Goal: Information Seeking & Learning: Find specific fact

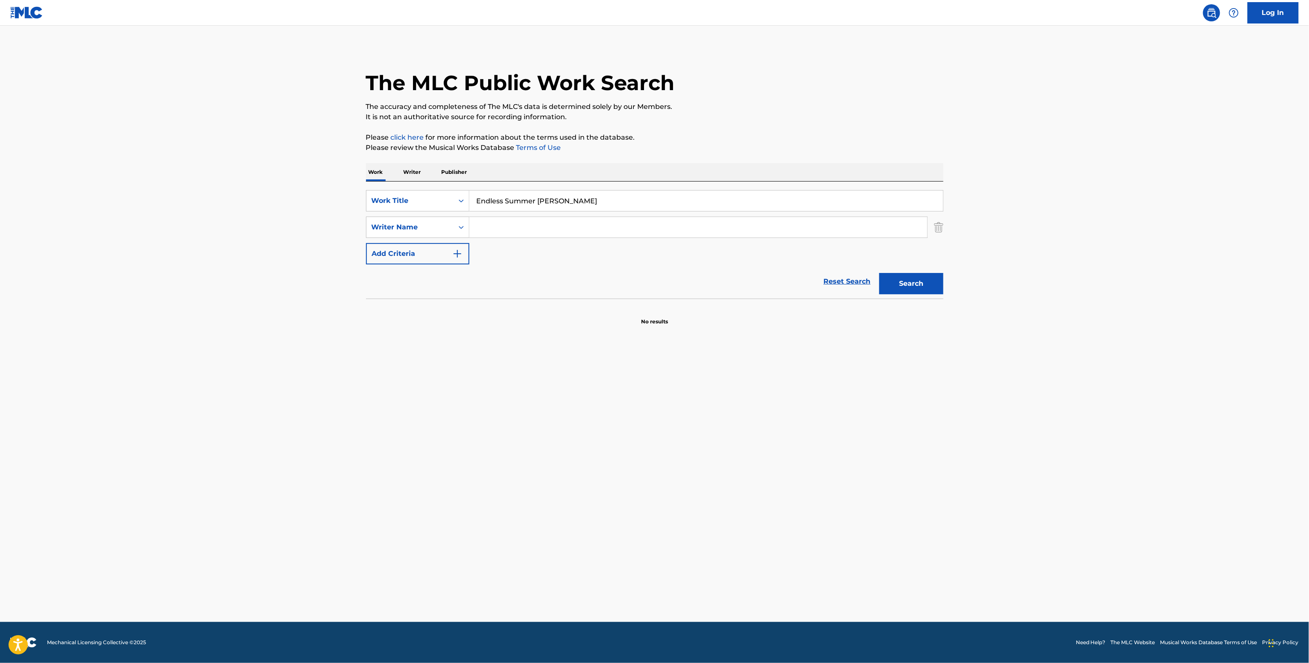
click at [529, 226] on input "Search Form" at bounding box center [698, 227] width 458 height 21
paste input "Leonilo Jaimes"
type input "Leonilo Jaimes"
click at [898, 282] on button "Search" at bounding box center [912, 283] width 64 height 21
click at [402, 179] on p "Writer" at bounding box center [412, 172] width 23 height 18
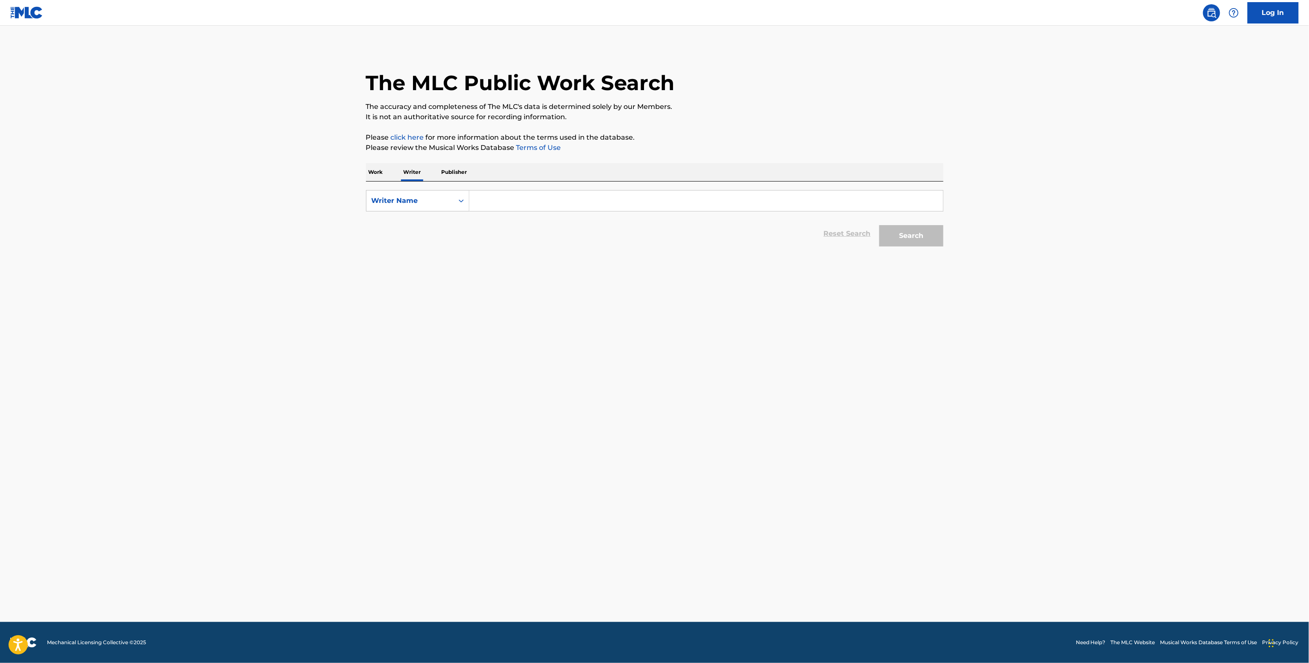
click at [497, 199] on input "Search Form" at bounding box center [706, 201] width 474 height 21
paste input "Leonilo Jaimes"
type input "Leonilo Jaimes"
click at [926, 234] on button "Search" at bounding box center [912, 235] width 64 height 21
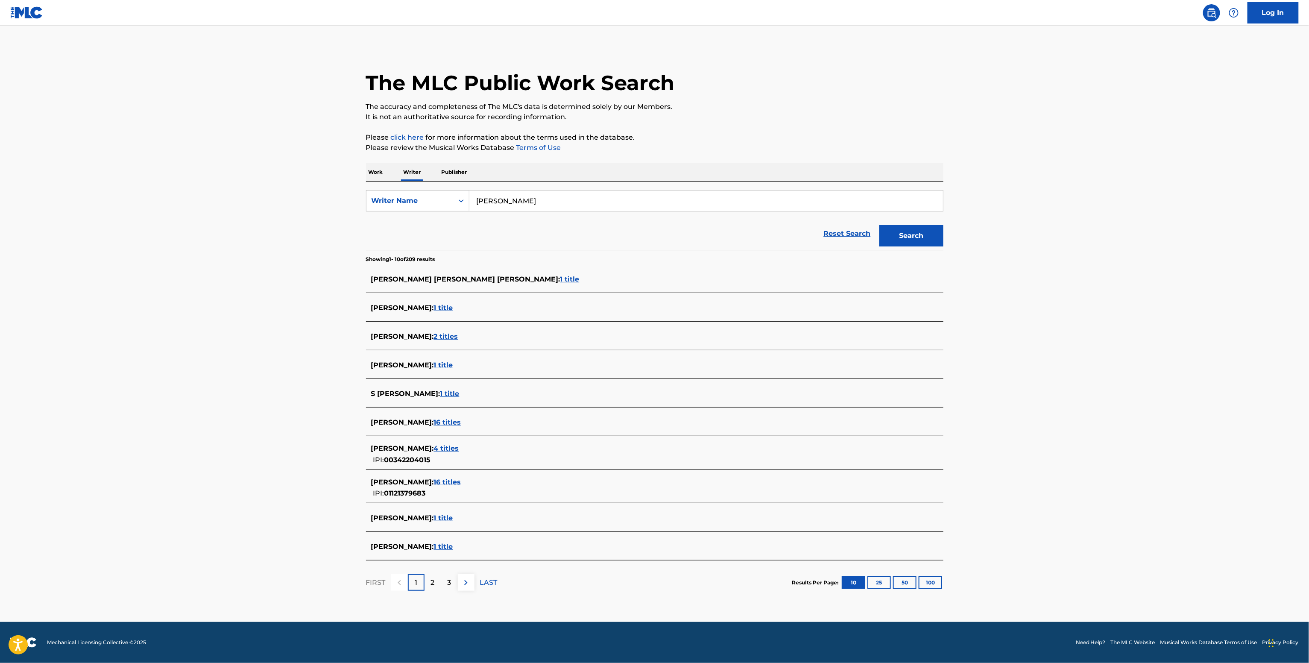
click at [463, 489] on div "LEONILO EDWARD JAIMES : 16 titles IPI: 01121379683" at bounding box center [643, 488] width 545 height 22
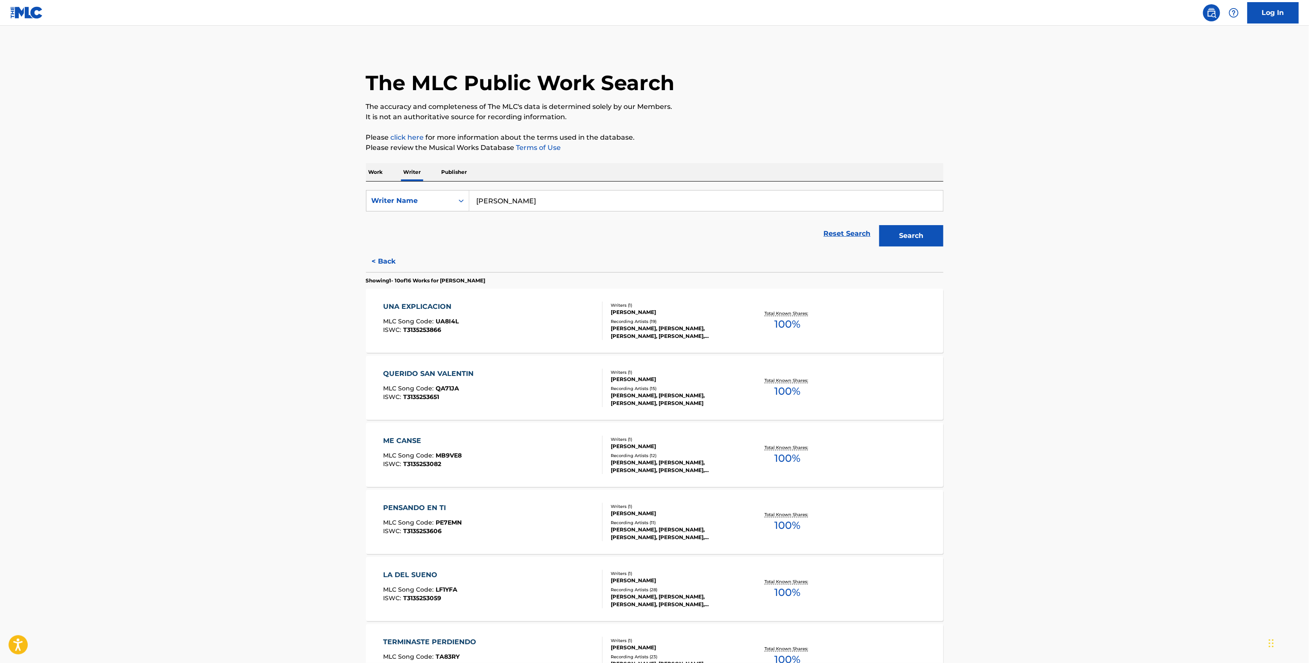
click at [714, 325] on div "LEONILO JAIMES, LEONILO JAIMES, LEONILO JAIMES, LEONILO JAIMES, LEONILO JAIMES" at bounding box center [675, 332] width 129 height 15
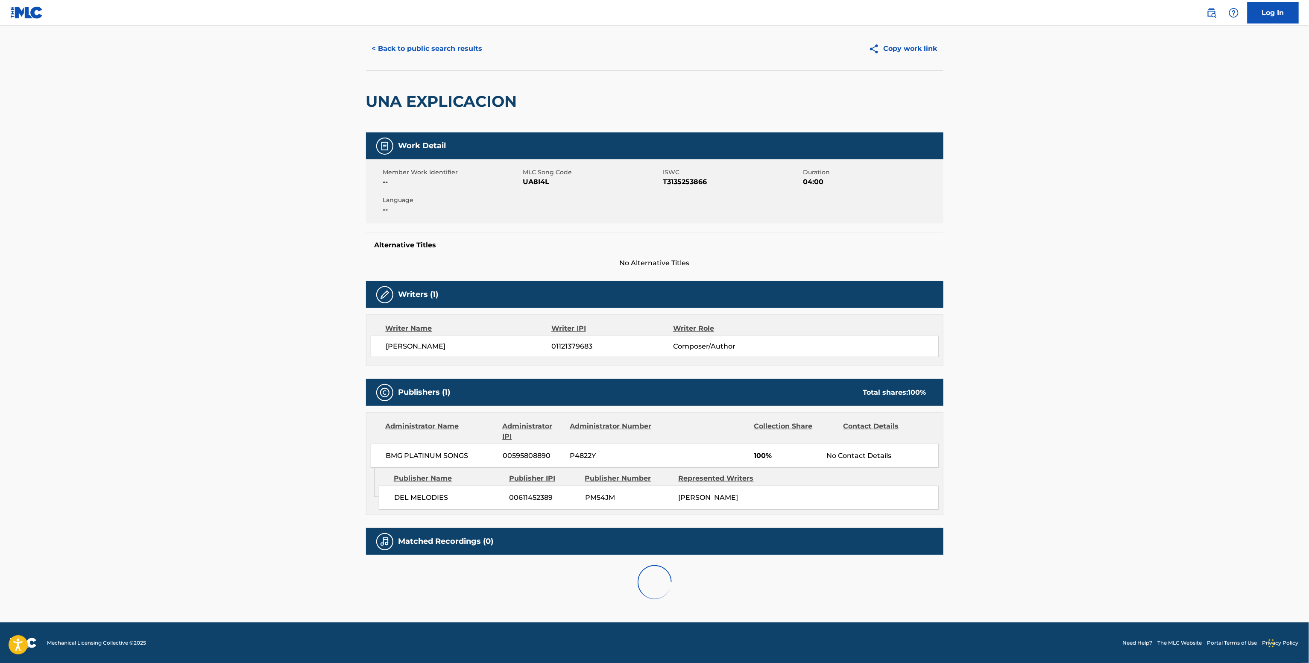
scroll to position [31, 0]
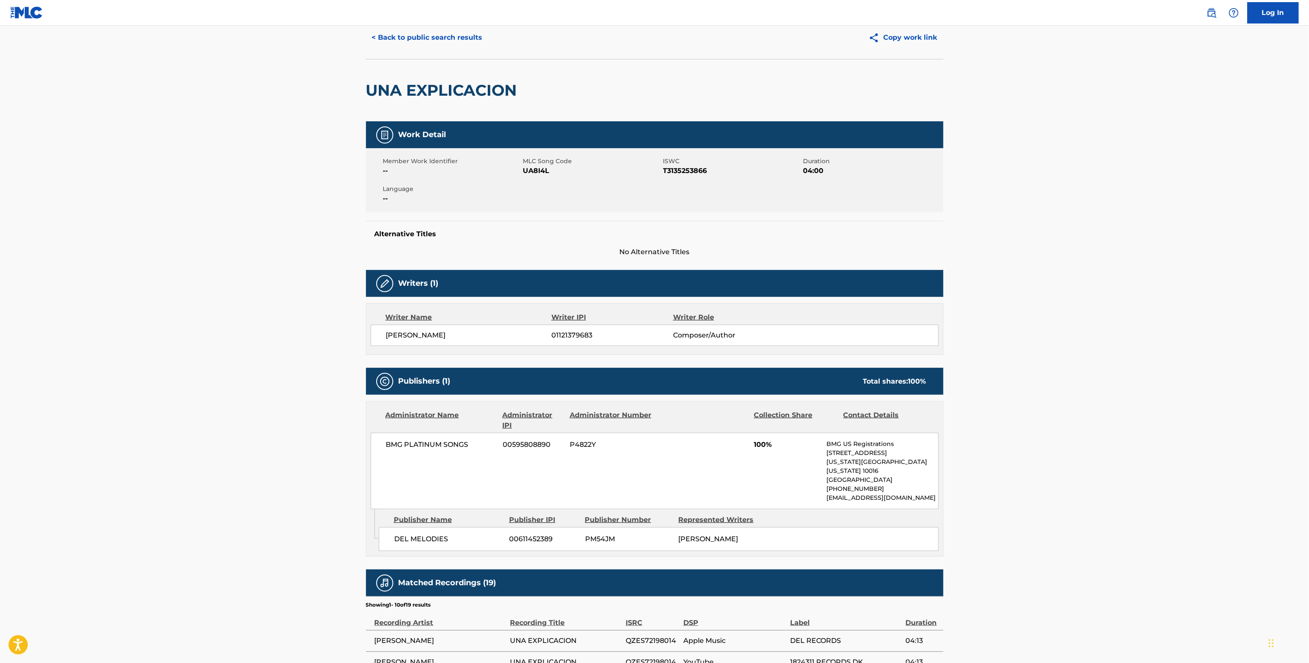
click at [417, 449] on span "BMG PLATINUM SONGS" at bounding box center [441, 445] width 111 height 10
click at [574, 332] on span "01121379683" at bounding box center [611, 335] width 121 height 10
copy span "01121379683"
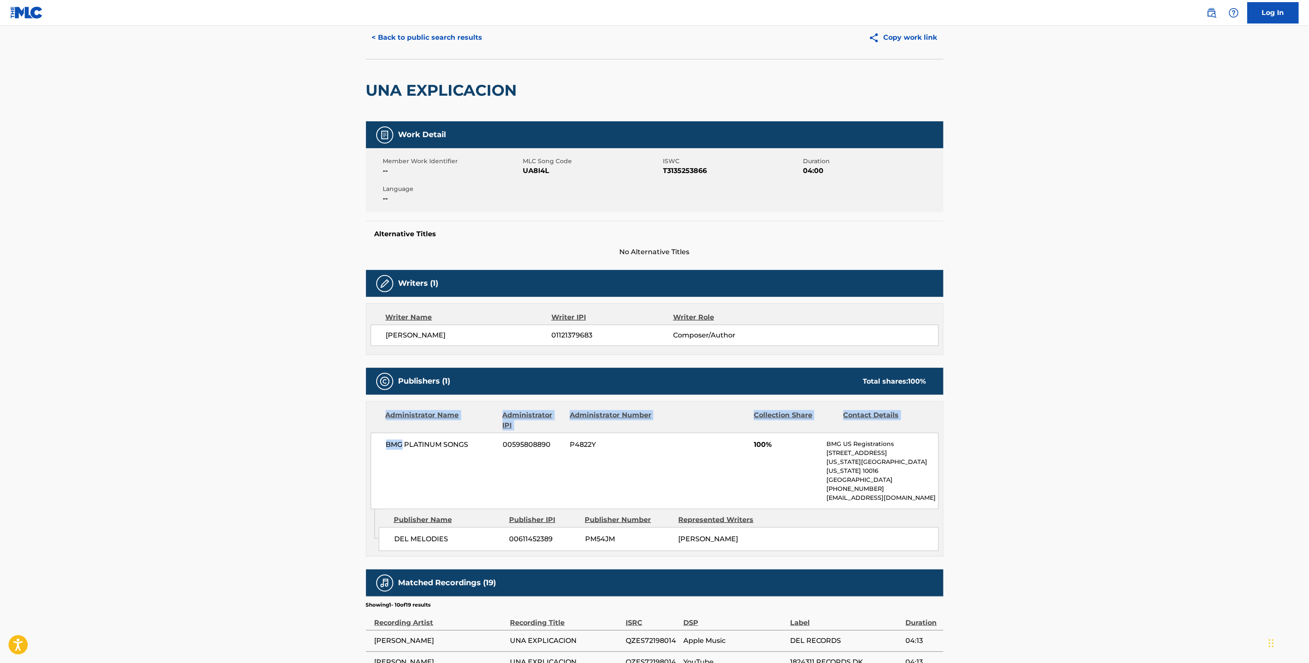
drag, startPoint x: 404, startPoint y: 444, endPoint x: 263, endPoint y: 422, distance: 142.3
click at [265, 427] on main "< Back to public search results Copy work link UNA EXPLICACION Work Detail Memb…" at bounding box center [654, 441] width 1309 height 893
copy div "Administrator Name Administrator IPI Administrator Number Collection Share Cont…"
click at [423, 445] on span "BMG PLATINUM SONGS" at bounding box center [441, 445] width 111 height 10
drag, startPoint x: 405, startPoint y: 446, endPoint x: 375, endPoint y: 397, distance: 57.3
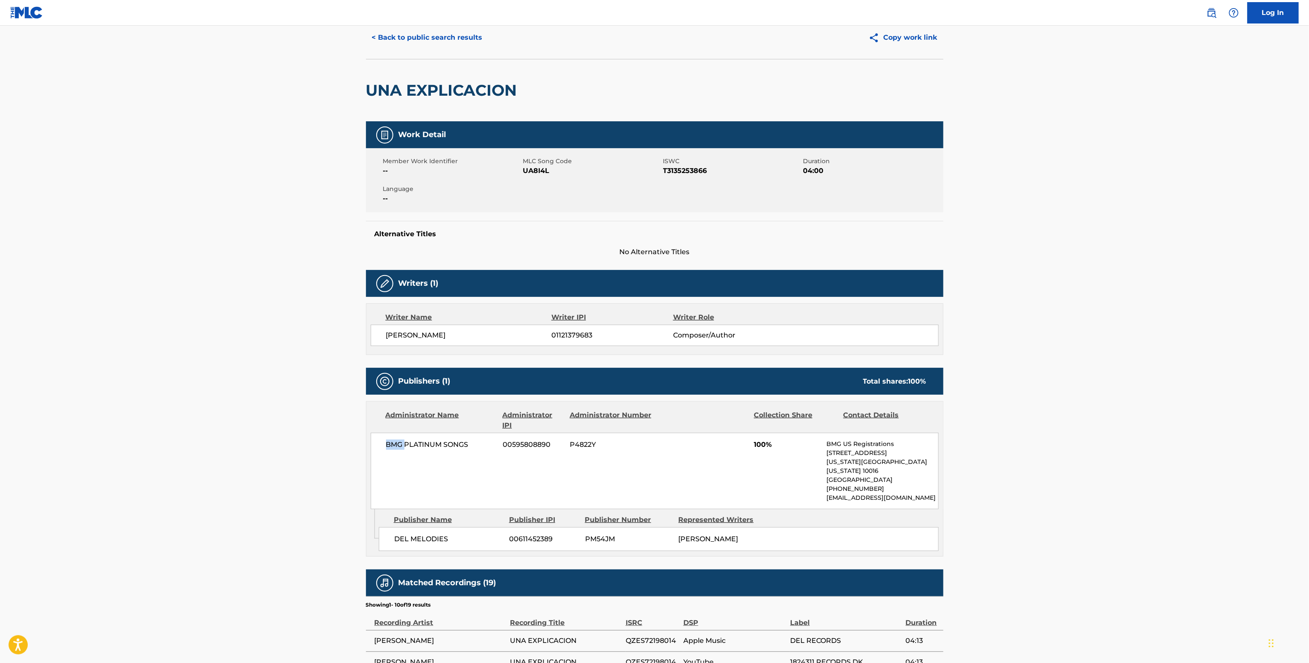
click at [364, 439] on div "< Back to public search results Copy work link UNA EXPLICACION Work Detail Memb…" at bounding box center [655, 445] width 598 height 858
copy span "BMG"
click at [530, 174] on span "UA8I4L" at bounding box center [592, 171] width 138 height 10
click at [530, 173] on span "UA8I4L" at bounding box center [592, 171] width 138 height 10
click at [528, 167] on span "UA8I4L" at bounding box center [592, 171] width 138 height 10
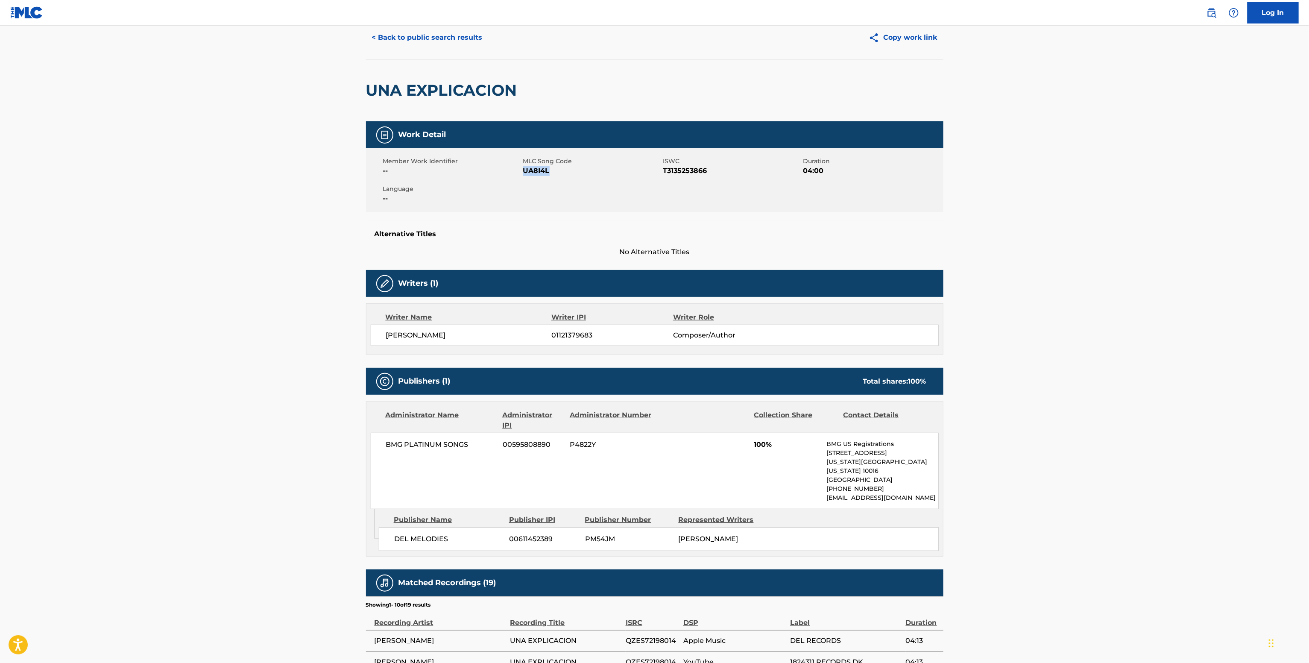
click at [528, 167] on span "UA8I4L" at bounding box center [592, 171] width 138 height 10
copy span "UA8I4L"
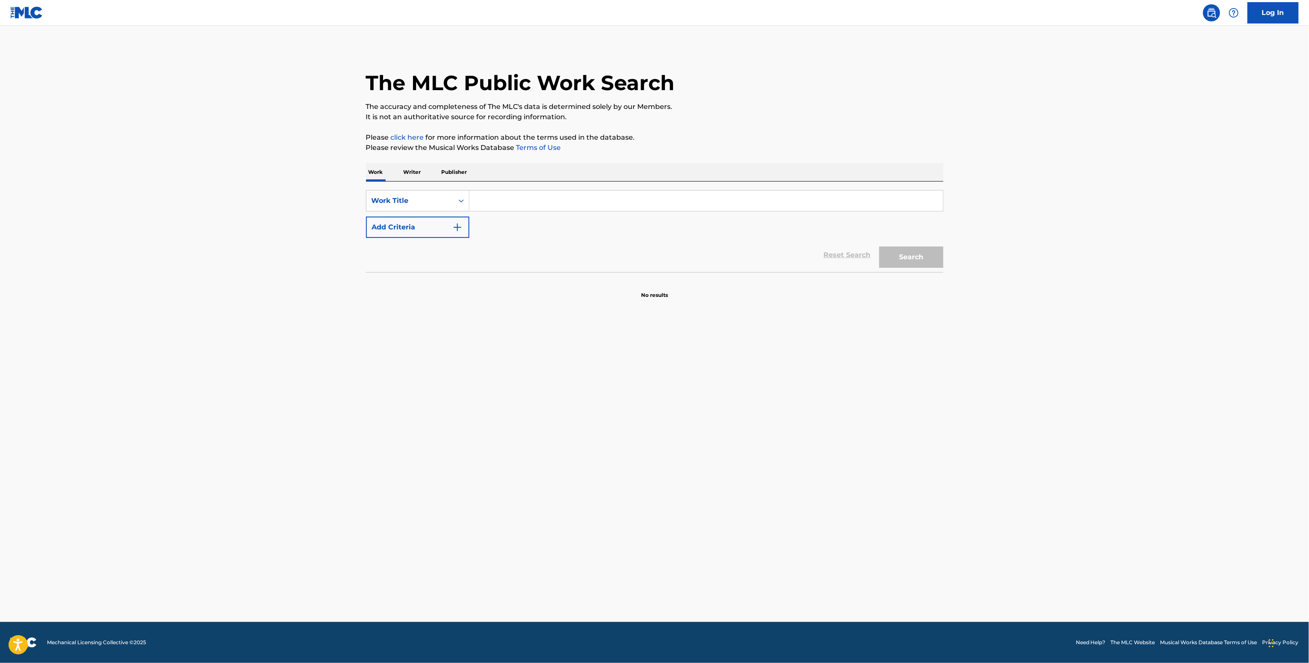
click at [498, 199] on input "Search Form" at bounding box center [706, 201] width 474 height 21
paste input "Corazón Robado DISTINTO NORTE feat. DJ Erandes"
type input "Corazón Robado DISTINTO NORTE feat. DJ Erandes"
click at [422, 215] on div "SearchWithCriteria803703af-fcb6-4ec8-a45b-7190adbc09e5 Work Title Corazón Robad…" at bounding box center [655, 214] width 578 height 48
click at [422, 240] on div "Reset Search Search" at bounding box center [655, 255] width 578 height 34
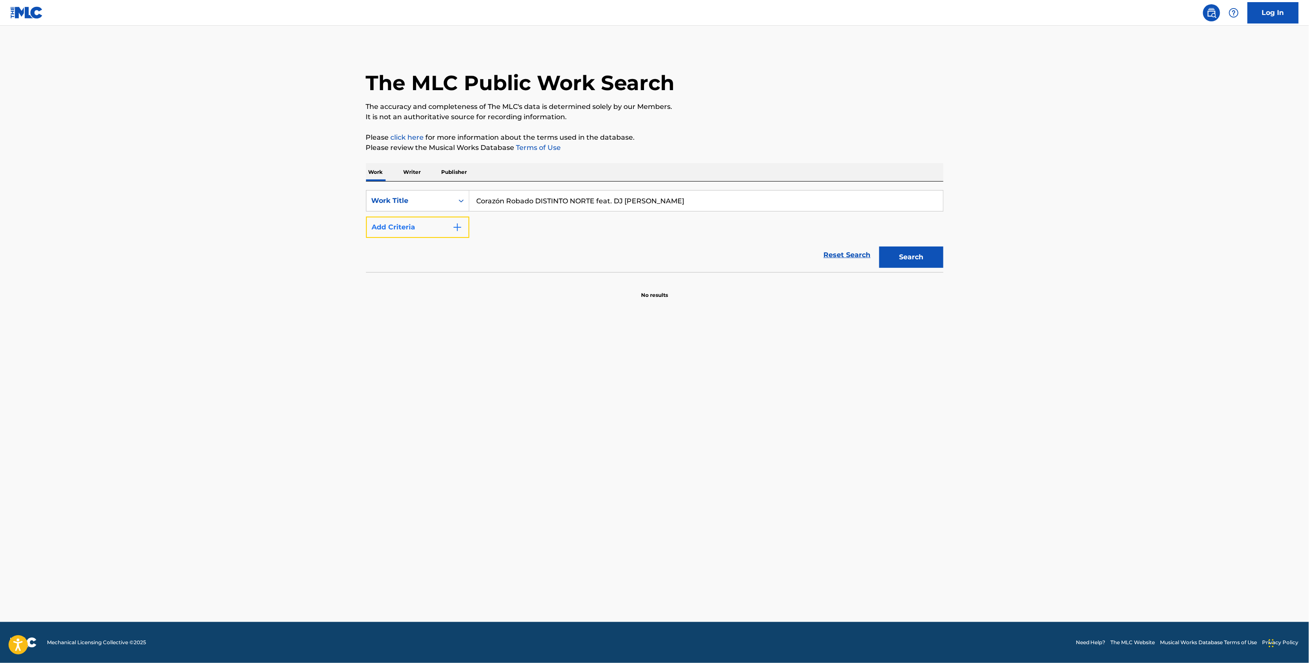
click at [434, 220] on button "Add Criteria" at bounding box center [417, 227] width 103 height 21
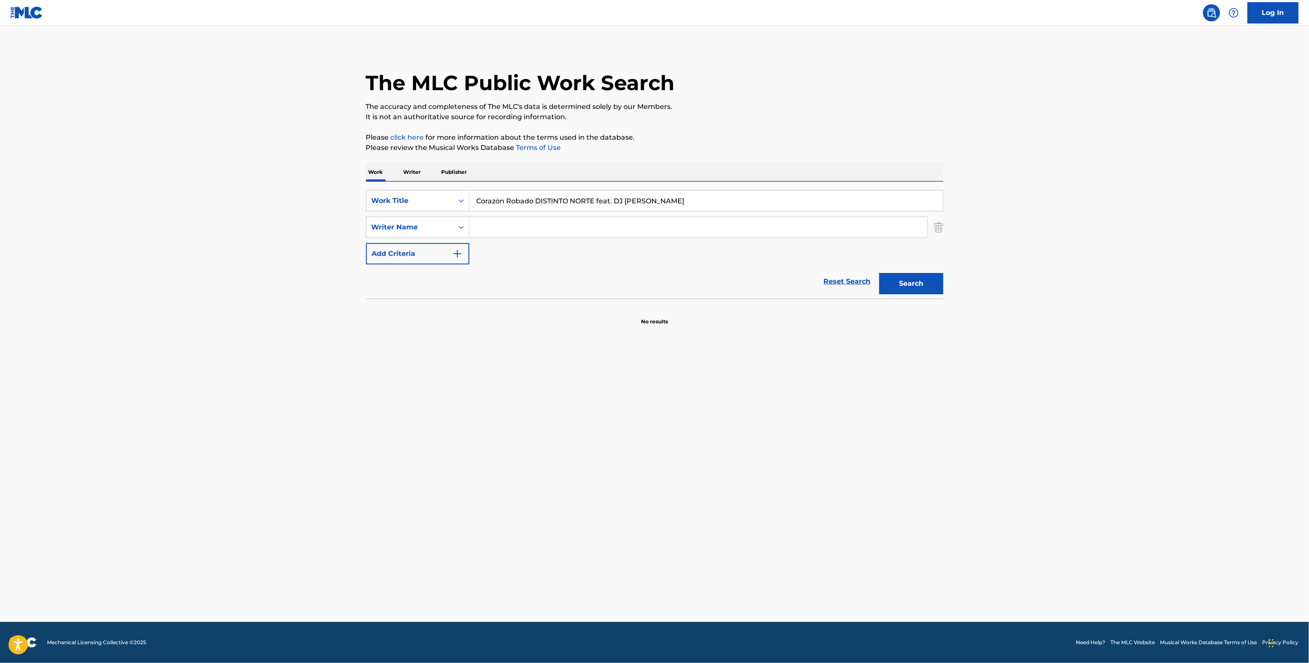
click at [492, 230] on input "Search Form" at bounding box center [698, 227] width 458 height 21
paste input "Erick Hernandez"
type input "Erick Hernandez"
click at [900, 282] on button "Search" at bounding box center [912, 283] width 64 height 21
click at [923, 279] on button "Search" at bounding box center [912, 283] width 64 height 21
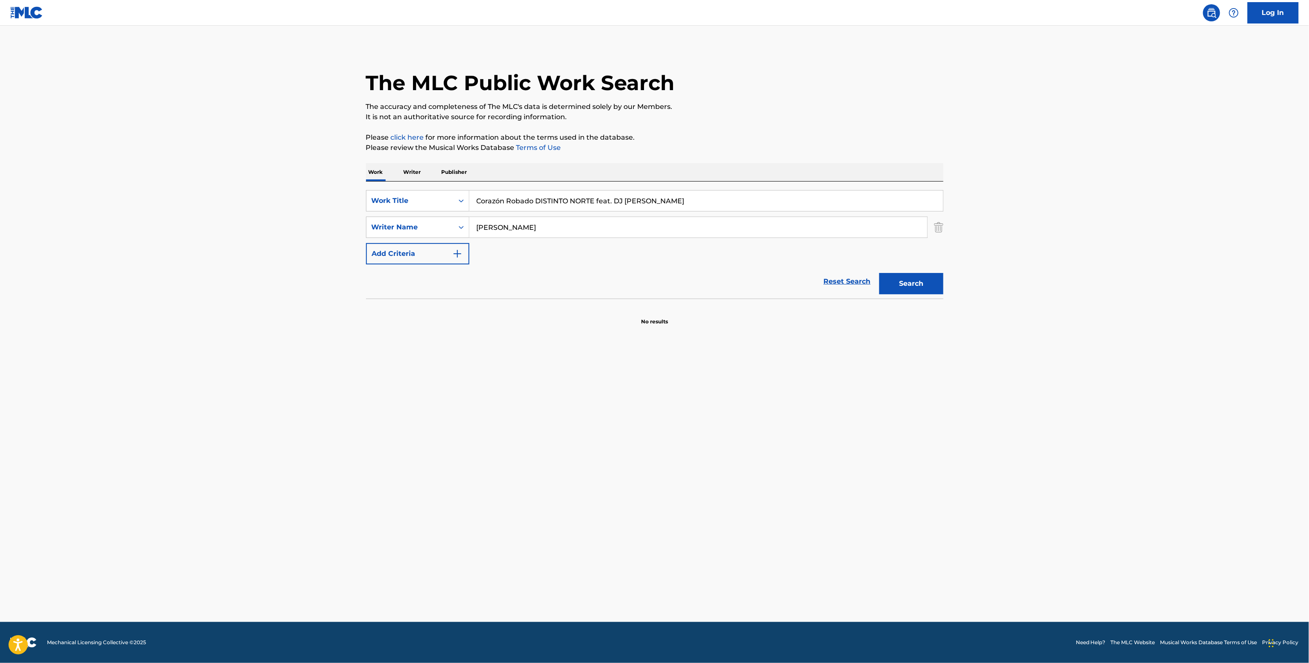
drag, startPoint x: 407, startPoint y: 167, endPoint x: 420, endPoint y: 180, distance: 19.0
click at [407, 167] on p "Writer" at bounding box center [412, 172] width 23 height 18
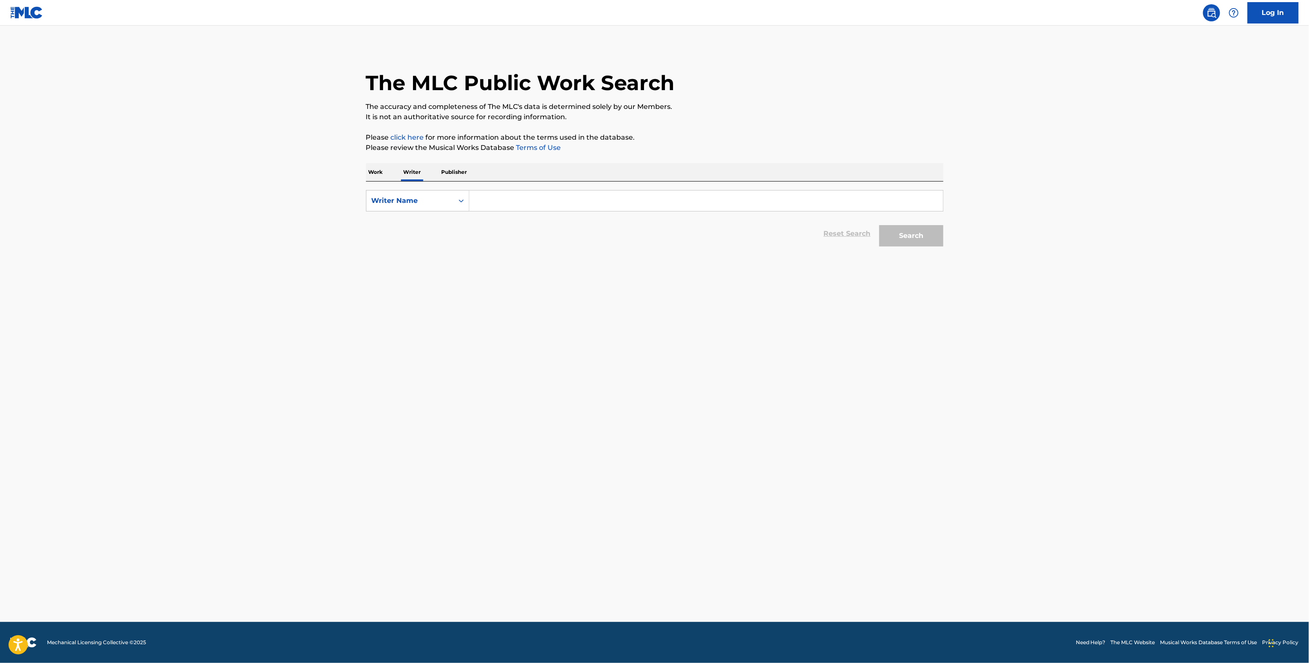
click at [501, 199] on input "Search Form" at bounding box center [706, 201] width 474 height 21
paste input "Erick Hernandez"
type input "Erick Hernandez"
click at [906, 248] on div "Search" at bounding box center [909, 234] width 68 height 34
click at [905, 230] on button "Search" at bounding box center [912, 235] width 64 height 21
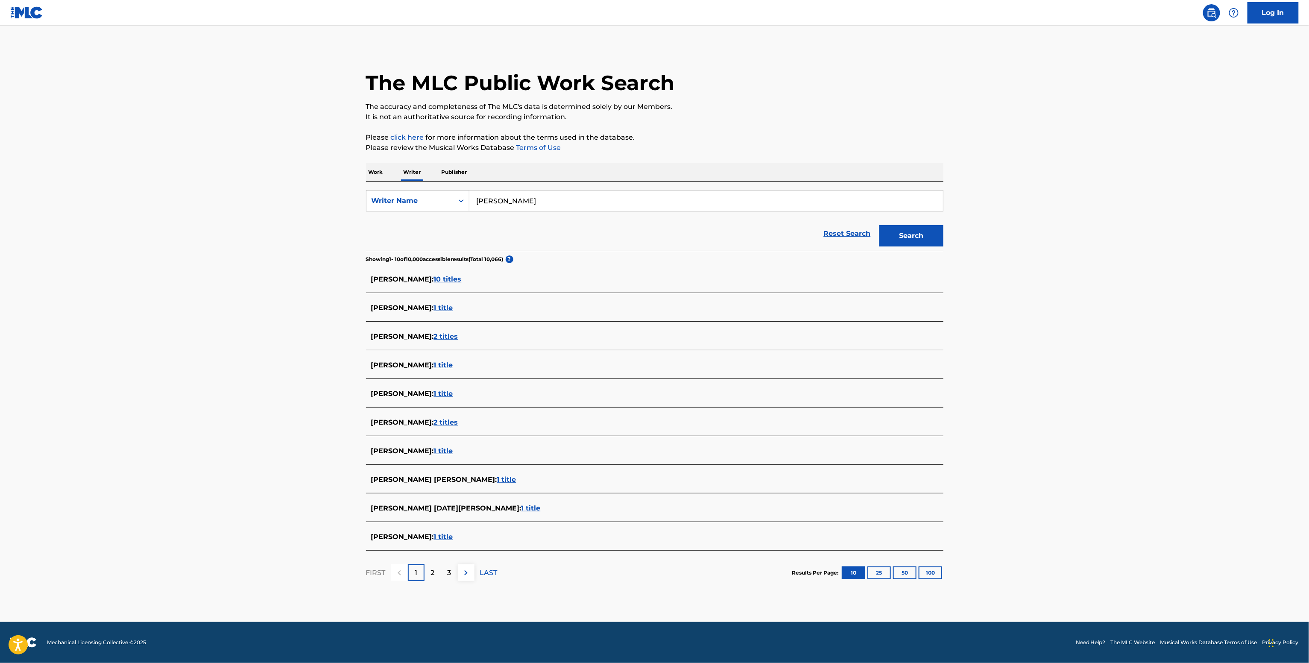
click at [450, 283] on span "10 titles" at bounding box center [448, 279] width 28 height 8
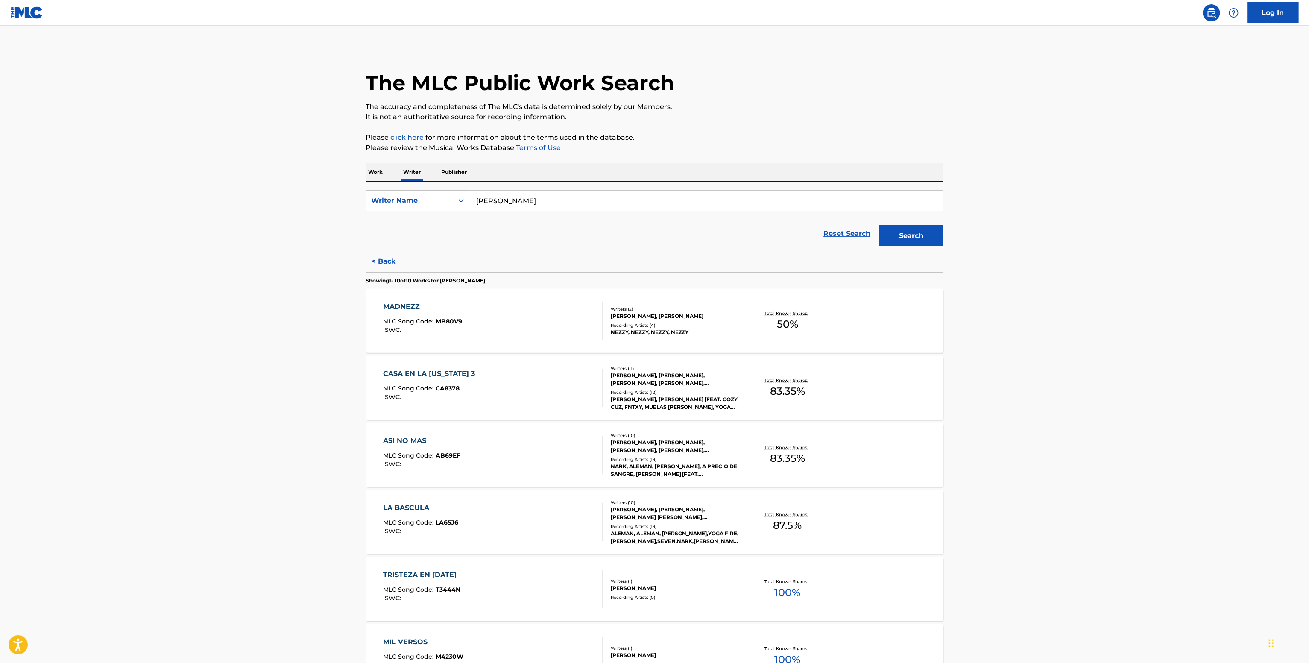
click at [643, 582] on div "Writers ( 1 )" at bounding box center [675, 581] width 129 height 6
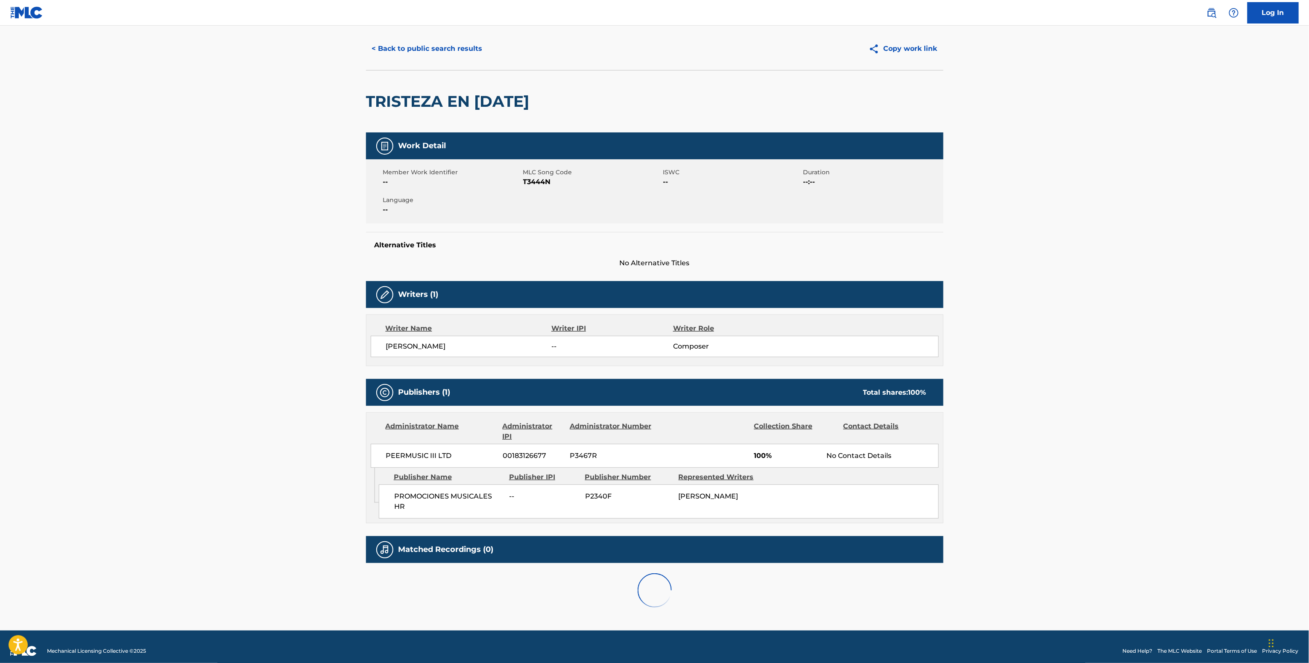
scroll to position [31, 0]
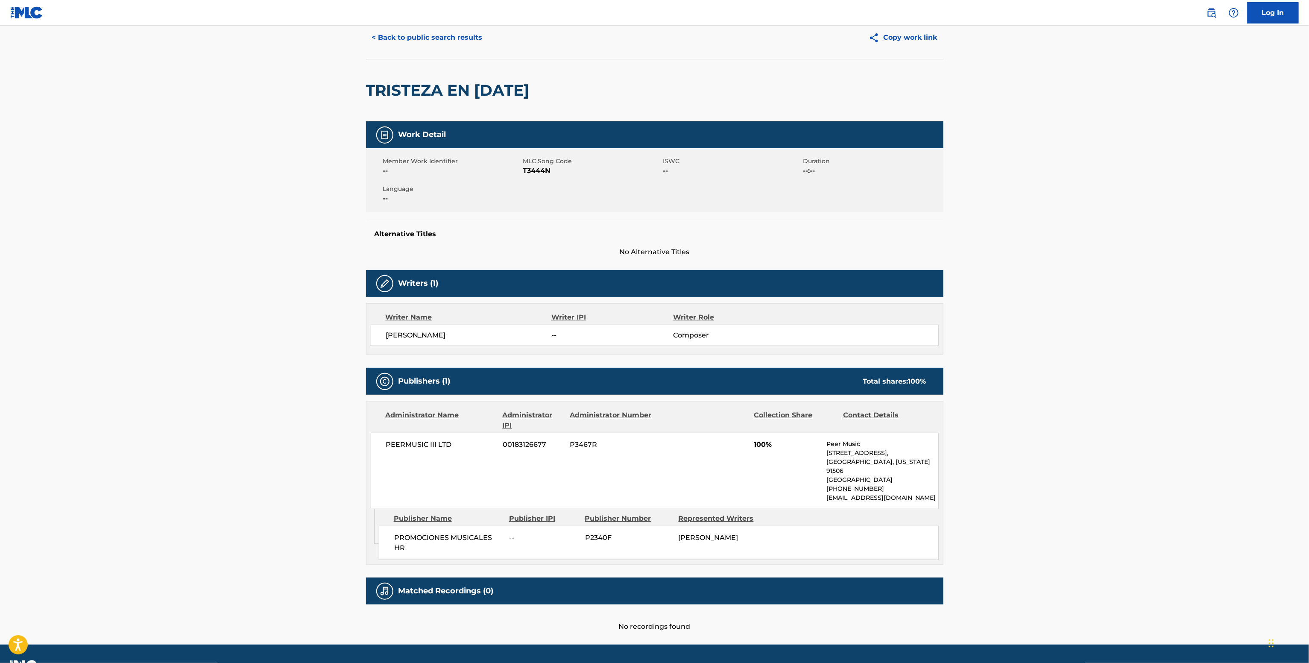
click at [403, 452] on div "PEERMUSIC III LTD 00183126677 P3467R 100% Peer Music 901 West Alameda Avenue, B…" at bounding box center [655, 471] width 568 height 76
copy div "PEERMUSIC III LTD"
click at [534, 182] on div "Member Work Identifier -- MLC Song Code T3444N ISWC -- Duration --:-- Language …" at bounding box center [655, 180] width 578 height 64
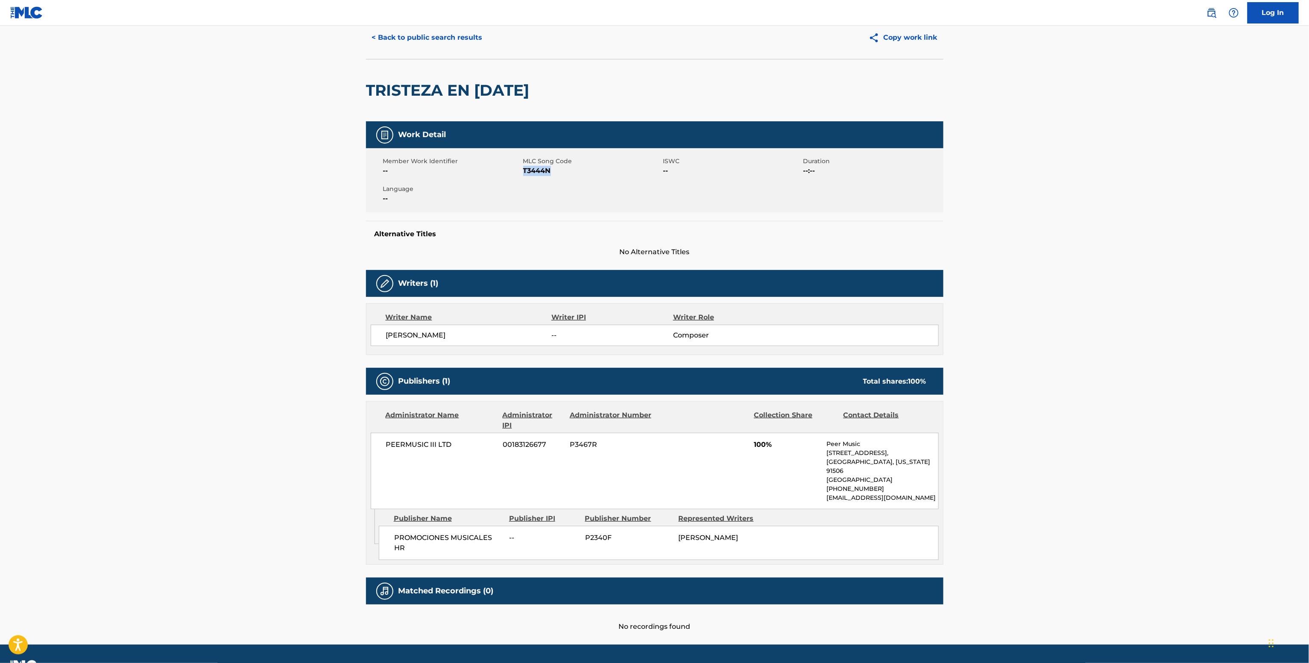
click at [533, 182] on div "Member Work Identifier -- MLC Song Code T3444N ISWC -- Duration --:-- Language …" at bounding box center [655, 180] width 578 height 64
copy span "T3444N"
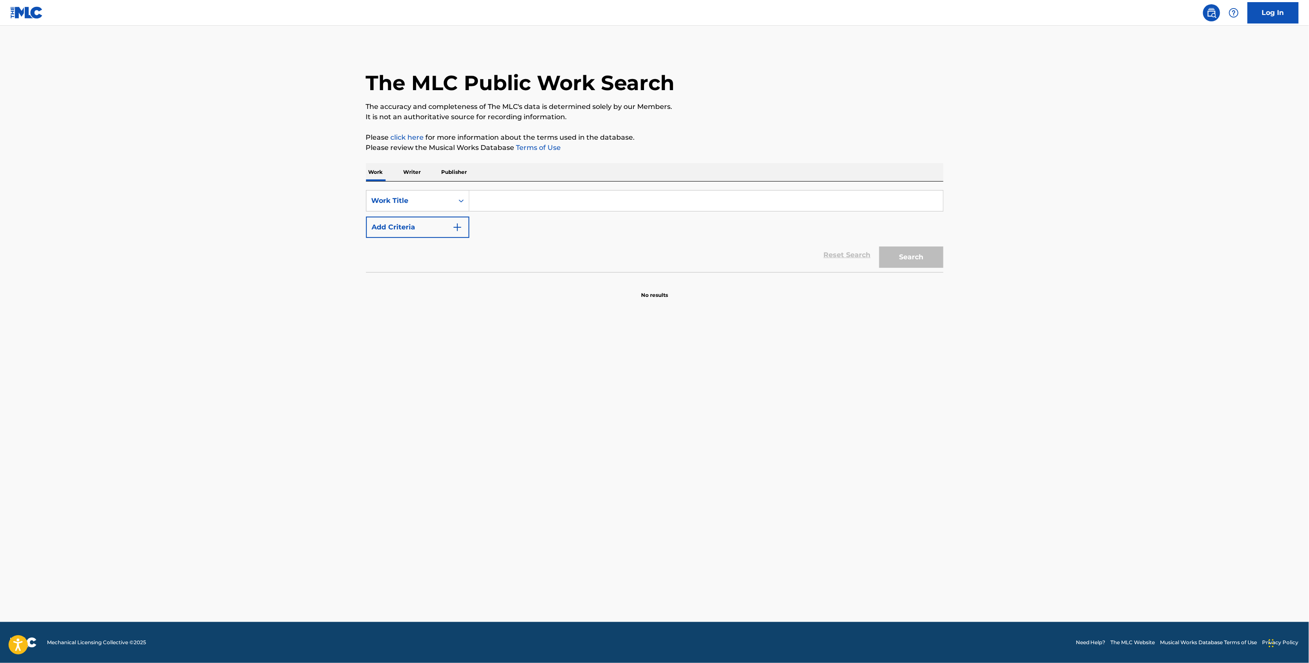
click at [486, 200] on input "Search Form" at bounding box center [706, 201] width 474 height 21
paste input "Pa' La Iglesia JD Con Su Flow"
type input "Pa' La Iglesia JD Con Su Flow"
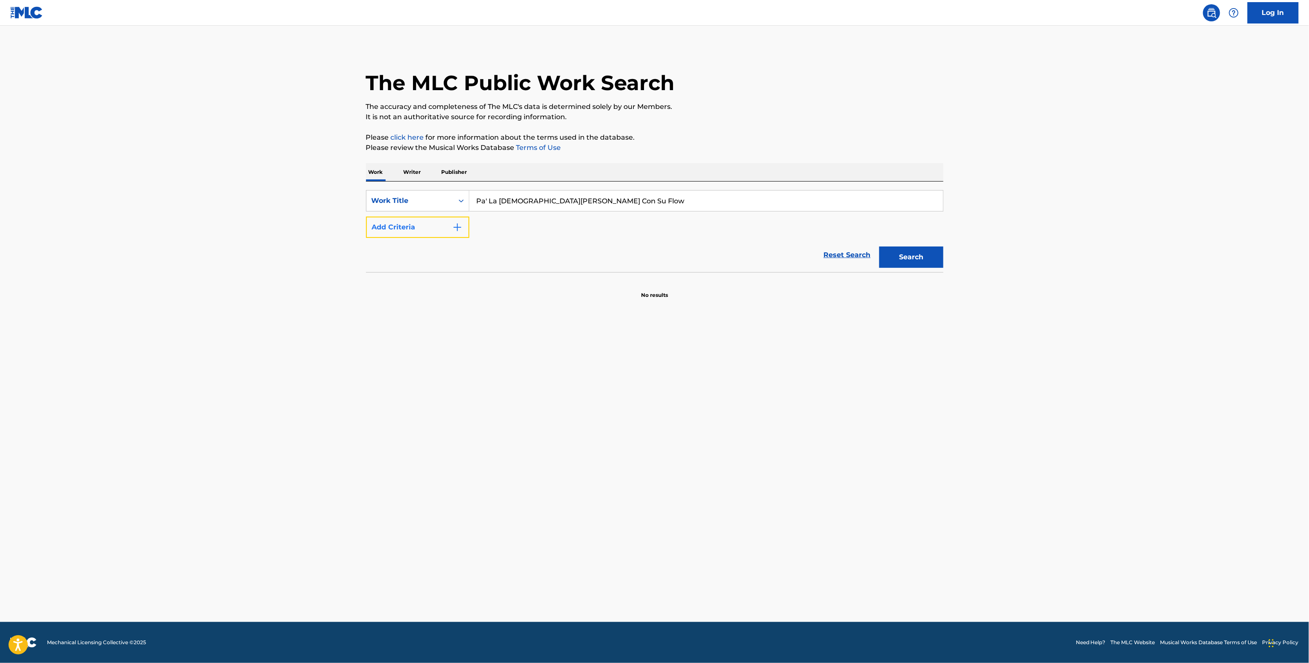
click at [407, 230] on button "Add Criteria" at bounding box center [417, 227] width 103 height 21
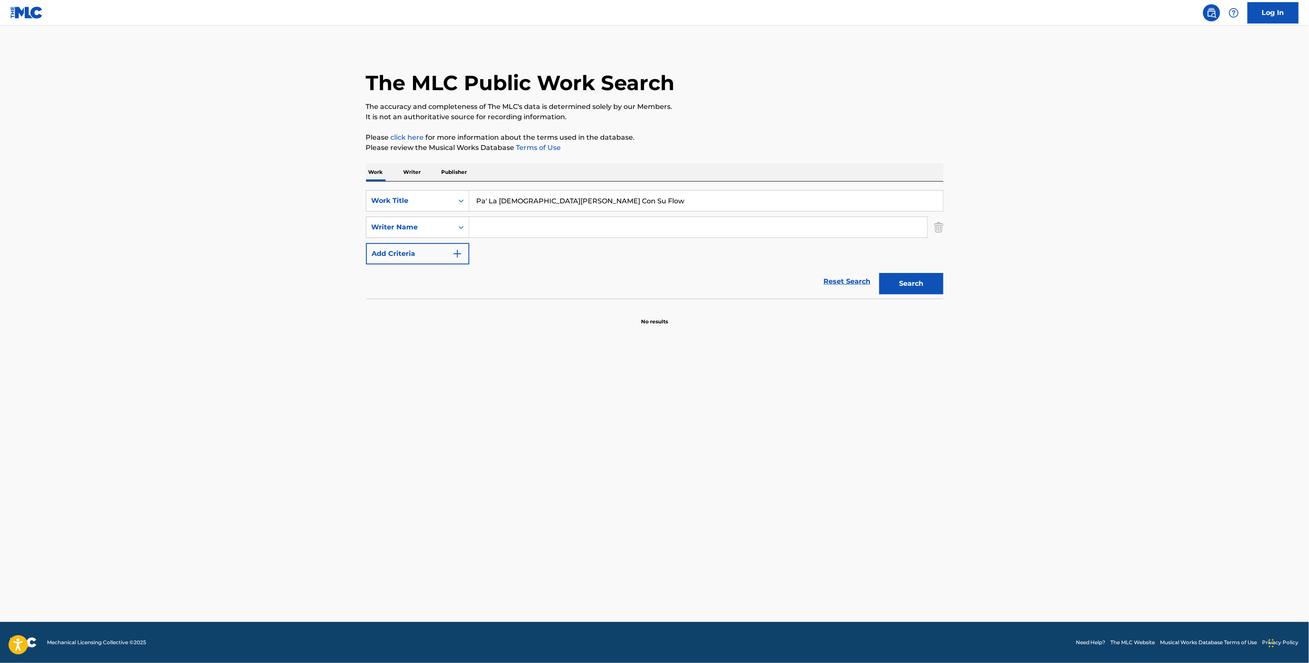
click at [489, 226] on input "Search Form" at bounding box center [698, 227] width 458 height 21
paste input "Joserny Disla"
type input "Joserny Disla"
click at [902, 284] on button "Search" at bounding box center [912, 283] width 64 height 21
click at [411, 163] on p "Writer" at bounding box center [412, 172] width 23 height 18
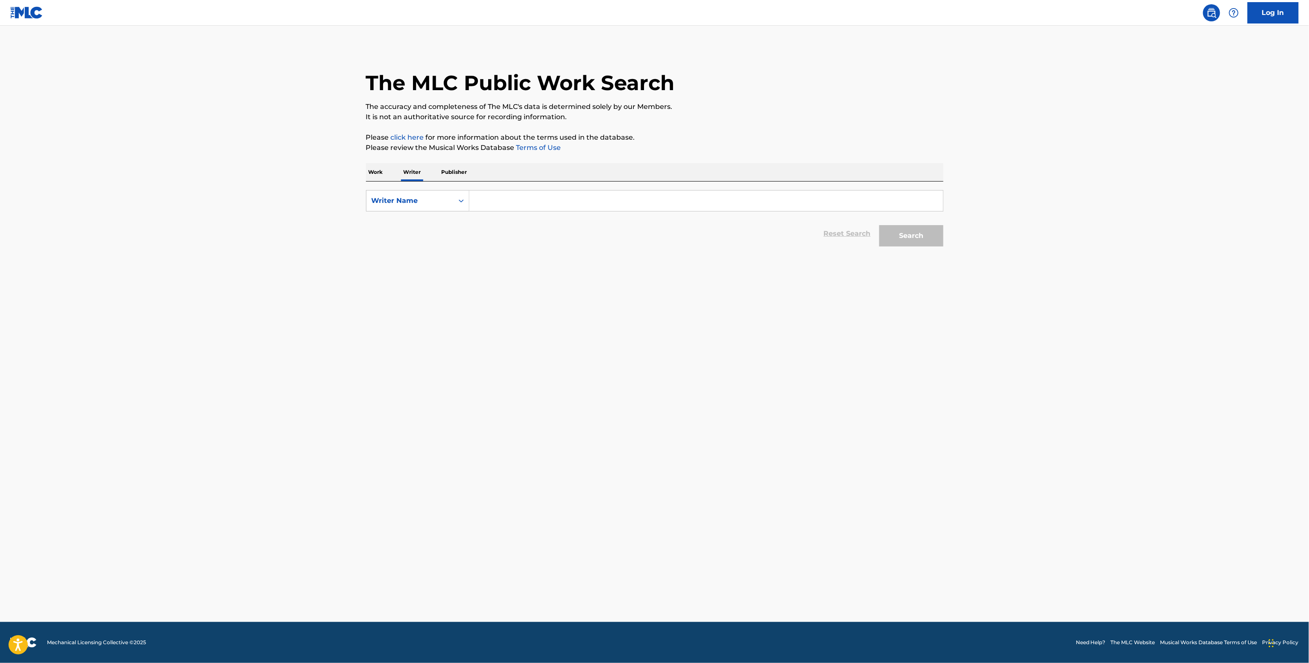
click at [516, 211] on input "Search Form" at bounding box center [706, 201] width 474 height 21
paste input "Joserny Disla"
type input "Joserny Disla"
click at [900, 228] on button "Search" at bounding box center [912, 235] width 64 height 21
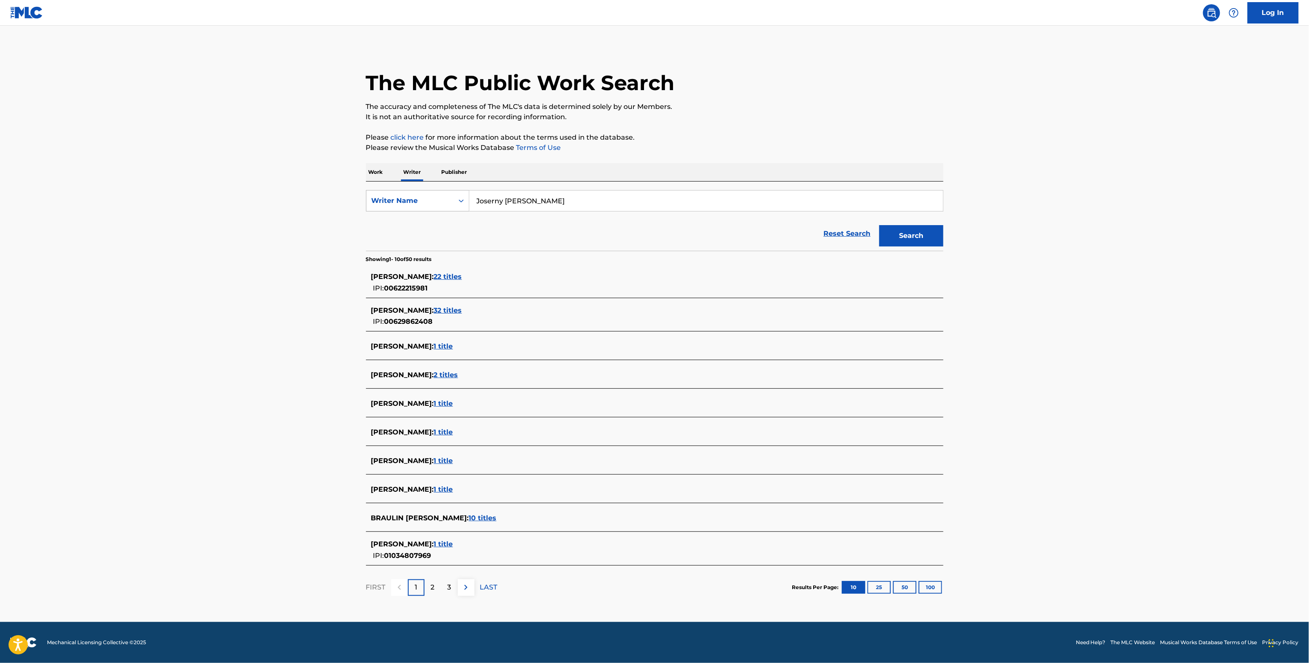
click at [448, 204] on div "Writer Name" at bounding box center [410, 201] width 87 height 16
click at [429, 217] on div "Writer IPI" at bounding box center [418, 221] width 103 height 21
click at [506, 206] on input "Search Form" at bounding box center [706, 201] width 474 height 21
paste input "Joserny Disla"
click at [909, 237] on button "Search" at bounding box center [912, 235] width 64 height 21
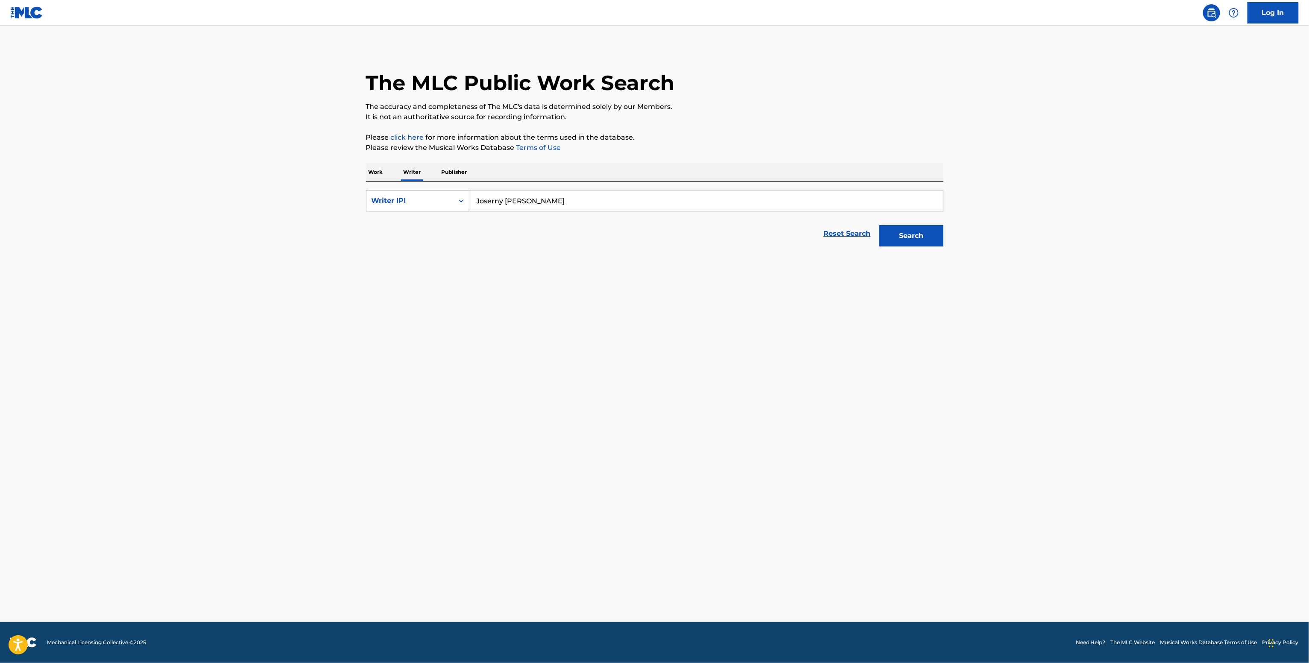
drag, startPoint x: 547, startPoint y: 204, endPoint x: 406, endPoint y: 209, distance: 141.5
click at [407, 209] on div "SearchWithCriteriaeff28c63-cba8-4ce8-939f-a843e3eeedb3 Writer IPI Joserny Disla" at bounding box center [655, 200] width 578 height 21
drag, startPoint x: 573, startPoint y: 214, endPoint x: 375, endPoint y: 213, distance: 198.2
click at [375, 213] on form "SearchWithCriteriaeff28c63-cba8-4ce8-939f-a843e3eeedb3 Writer IPI Joserny Disla…" at bounding box center [655, 220] width 578 height 61
paste input "00599932573"
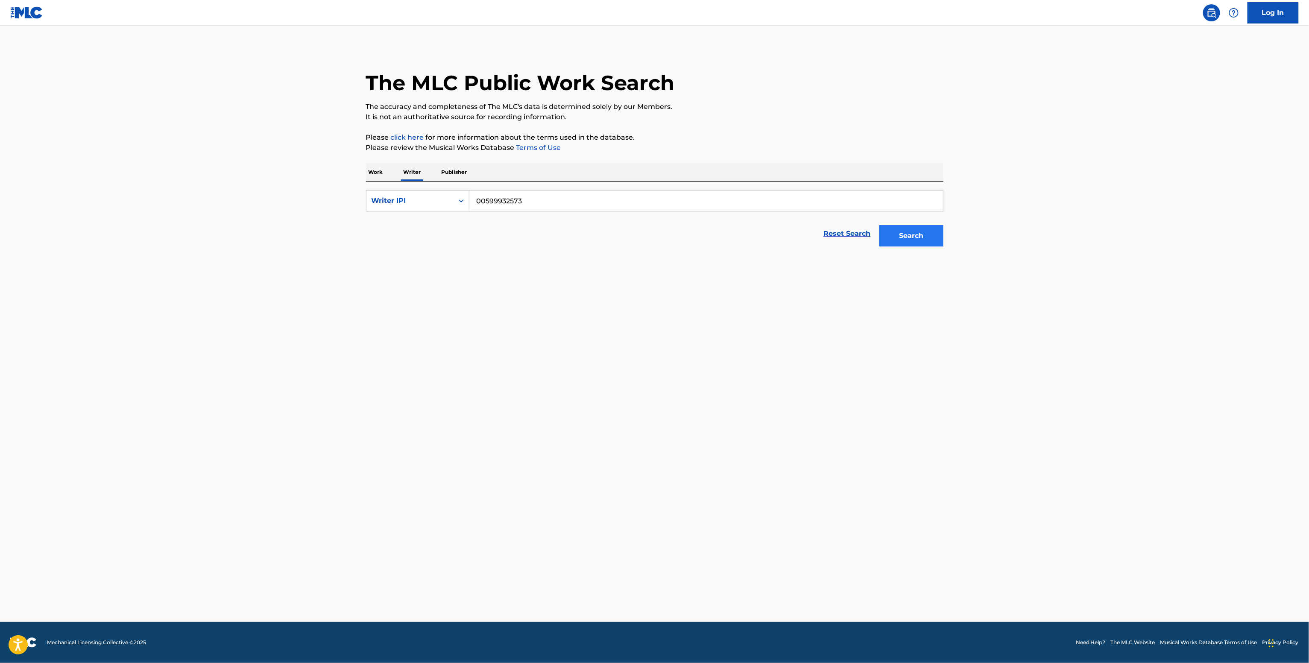
type input "00599932573"
click at [905, 235] on button "Search" at bounding box center [912, 235] width 64 height 21
click at [552, 197] on input "Search Form" at bounding box center [706, 201] width 474 height 21
paste input "Quién Más Gateway Worship Español feat. Miel San Marcos & [PERSON_NAME]"
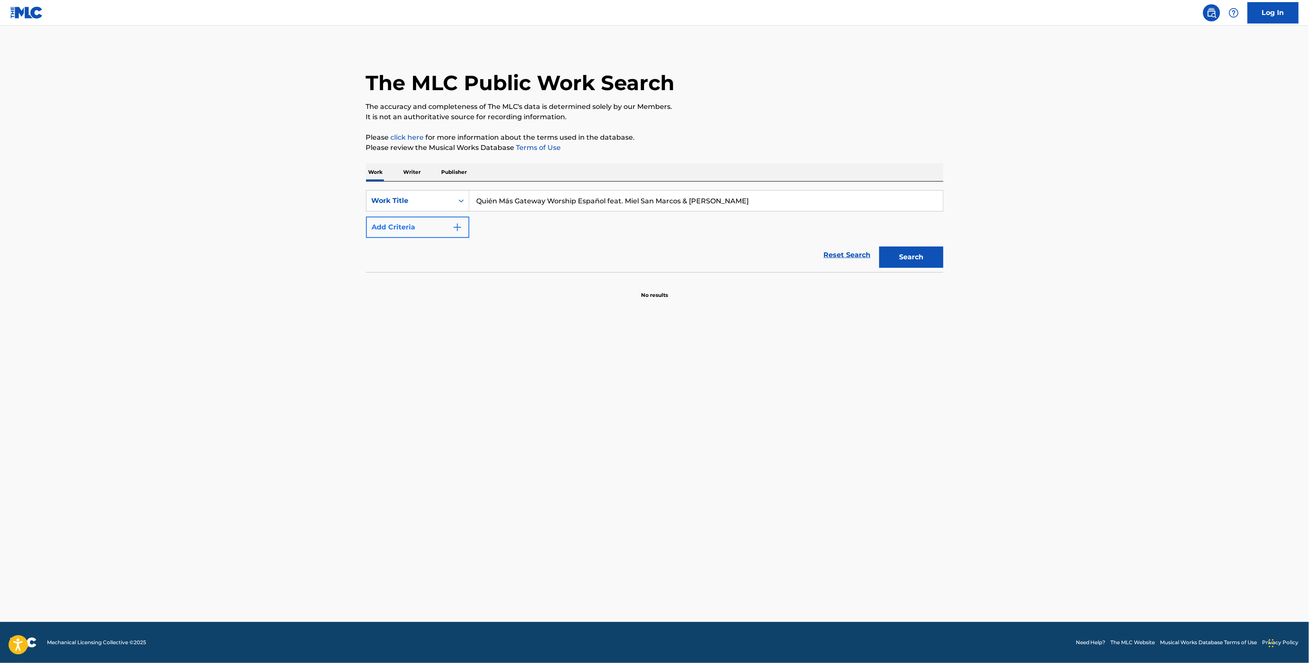
type input "Quién Más Gateway Worship Español feat. Miel San Marcos & [PERSON_NAME]"
click at [390, 233] on button "Add Criteria" at bounding box center [417, 227] width 103 height 21
click at [506, 217] on input "Search Form" at bounding box center [698, 227] width 458 height 21
paste input "[PERSON_NAME]"
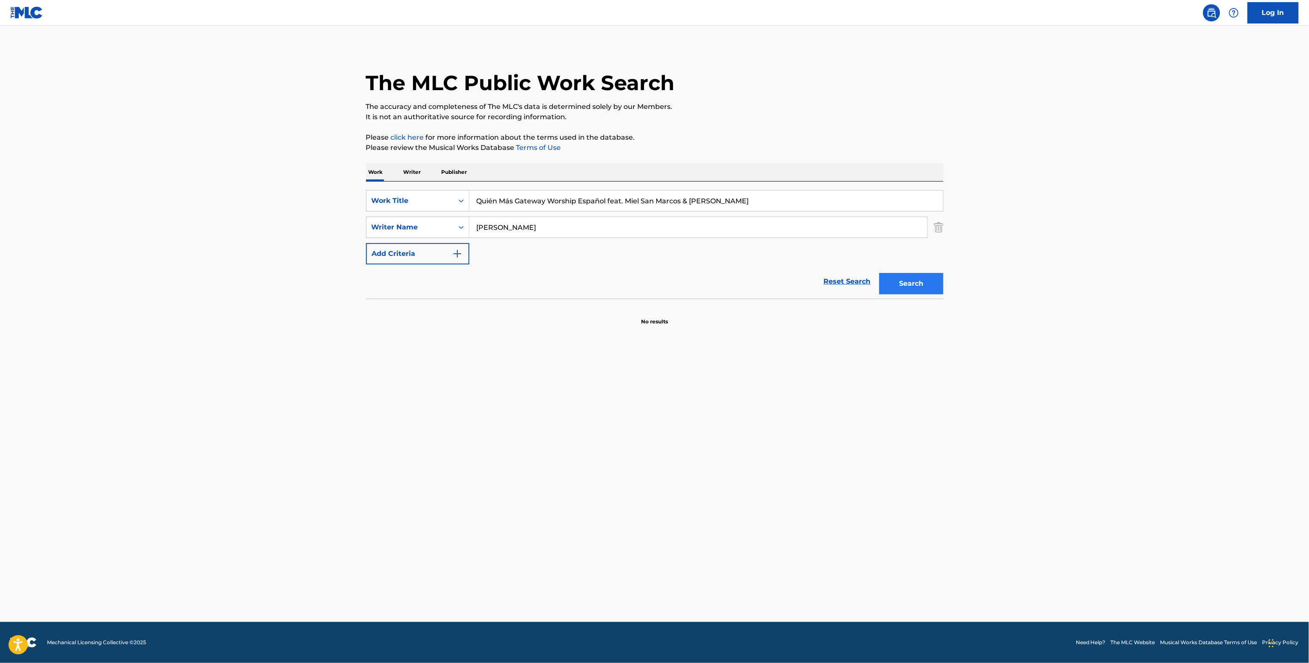
type input "[PERSON_NAME]"
click at [936, 273] on button "Search" at bounding box center [912, 283] width 64 height 21
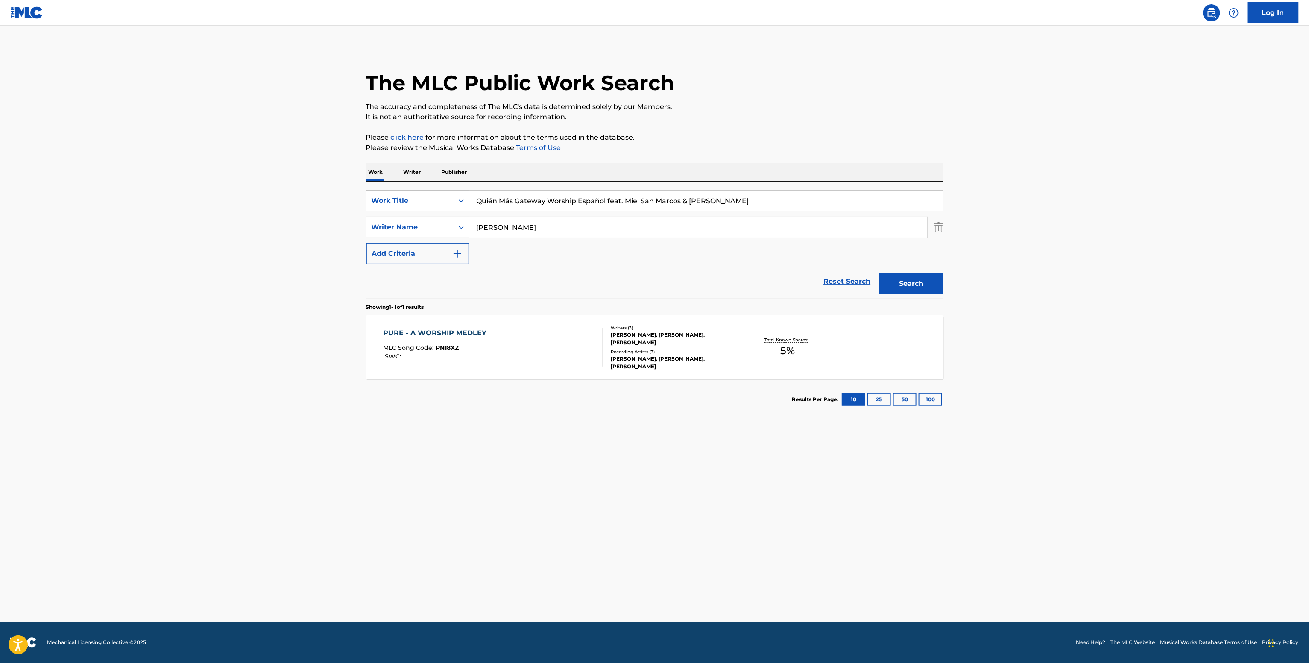
click at [674, 345] on div "[PERSON_NAME], [PERSON_NAME], [PERSON_NAME]" at bounding box center [675, 338] width 129 height 15
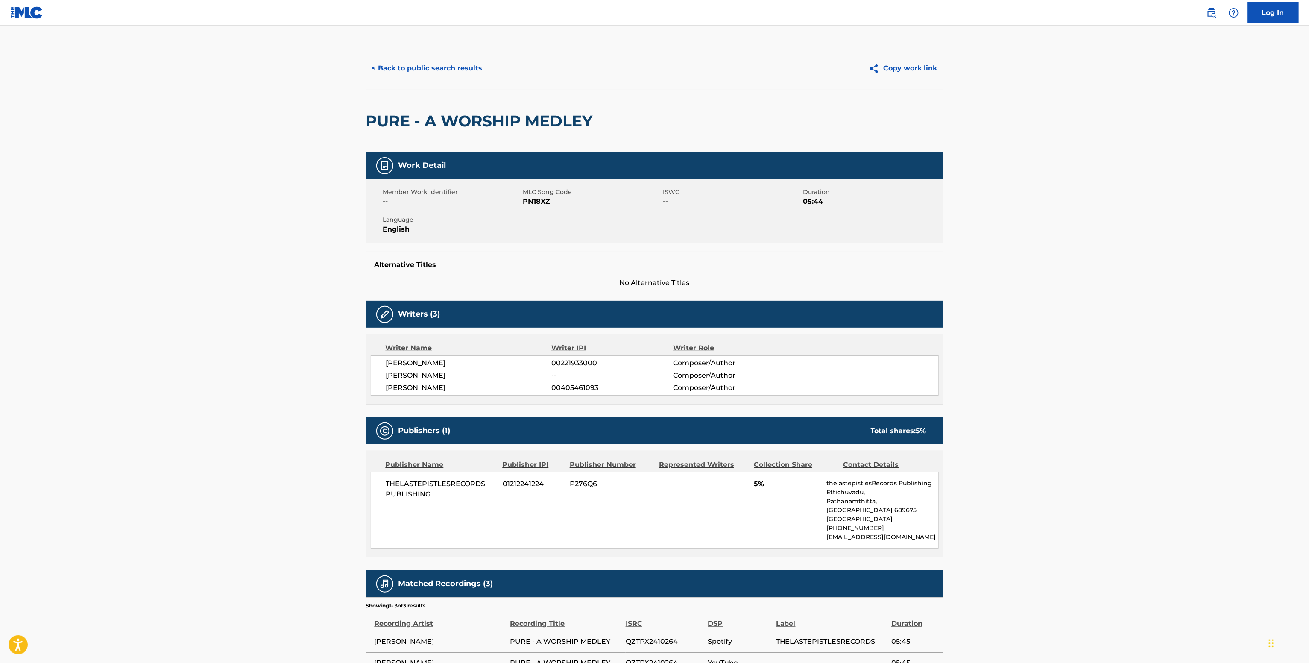
click at [436, 55] on div "< Back to public search results Copy work link" at bounding box center [655, 68] width 578 height 43
drag, startPoint x: 504, startPoint y: 91, endPoint x: 482, endPoint y: 66, distance: 33.0
click at [499, 89] on div "< Back to public search results Copy work link PURE - A WORSHIP MEDLEY" at bounding box center [655, 99] width 578 height 105
click at [473, 60] on button "< Back to public search results" at bounding box center [427, 68] width 123 height 21
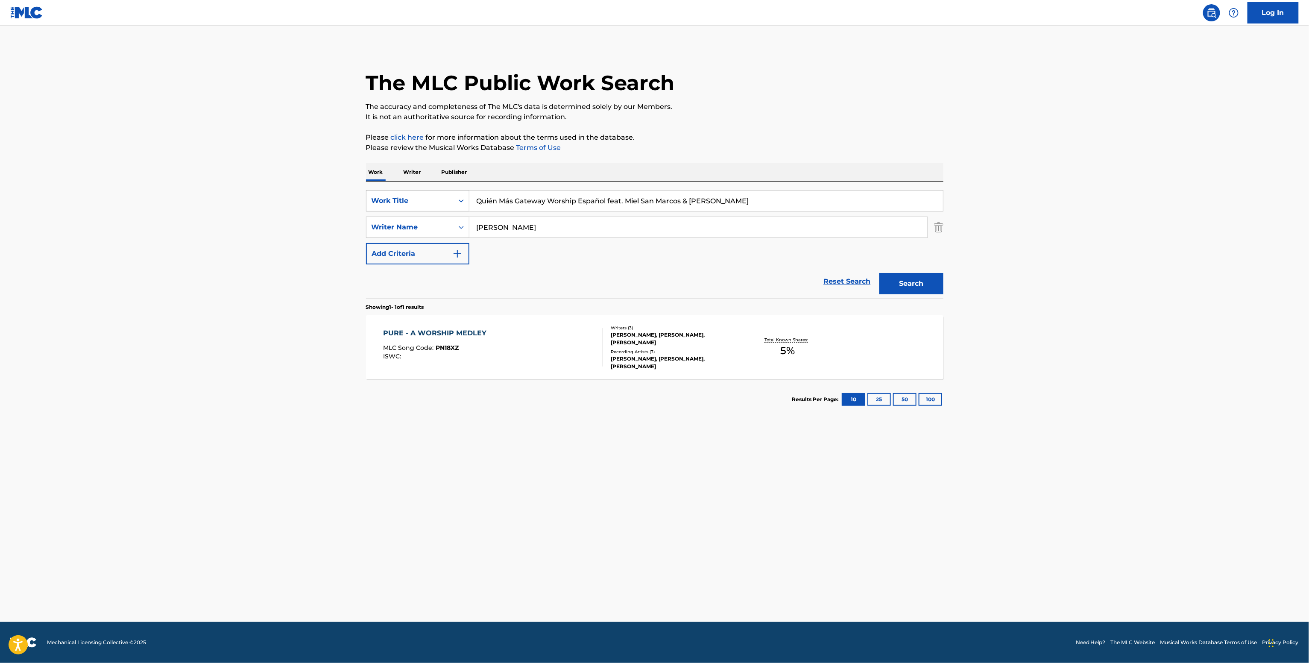
drag, startPoint x: 537, startPoint y: 235, endPoint x: 380, endPoint y: 193, distance: 162.8
click at [384, 196] on div "SearchWithCriteriac6a34e1d-ec0e-4028-8190-ed38e89299ae Work Title Quién Más Gat…" at bounding box center [655, 227] width 578 height 74
paste input "Josiah Funderbunk"
type input "Josiah Funderbunk"
click at [882, 286] on button "Search" at bounding box center [912, 283] width 64 height 21
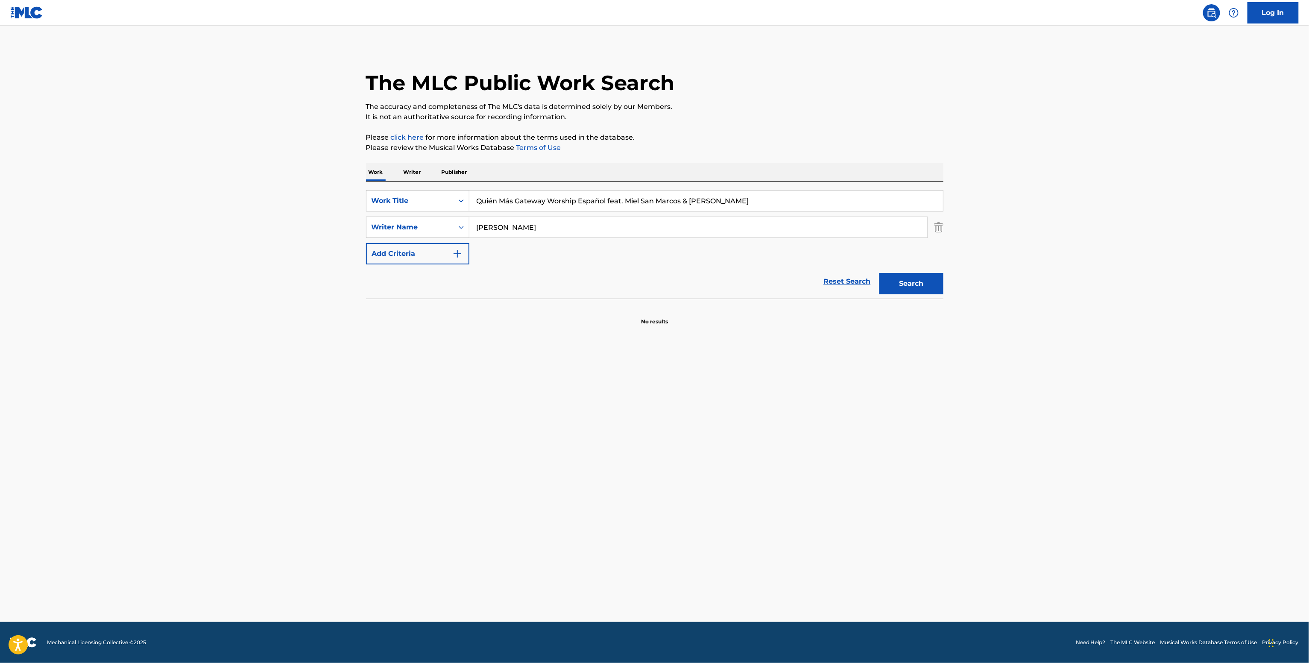
drag, startPoint x: 415, startPoint y: 165, endPoint x: 425, endPoint y: 174, distance: 14.2
click at [415, 164] on p "Writer" at bounding box center [412, 172] width 23 height 18
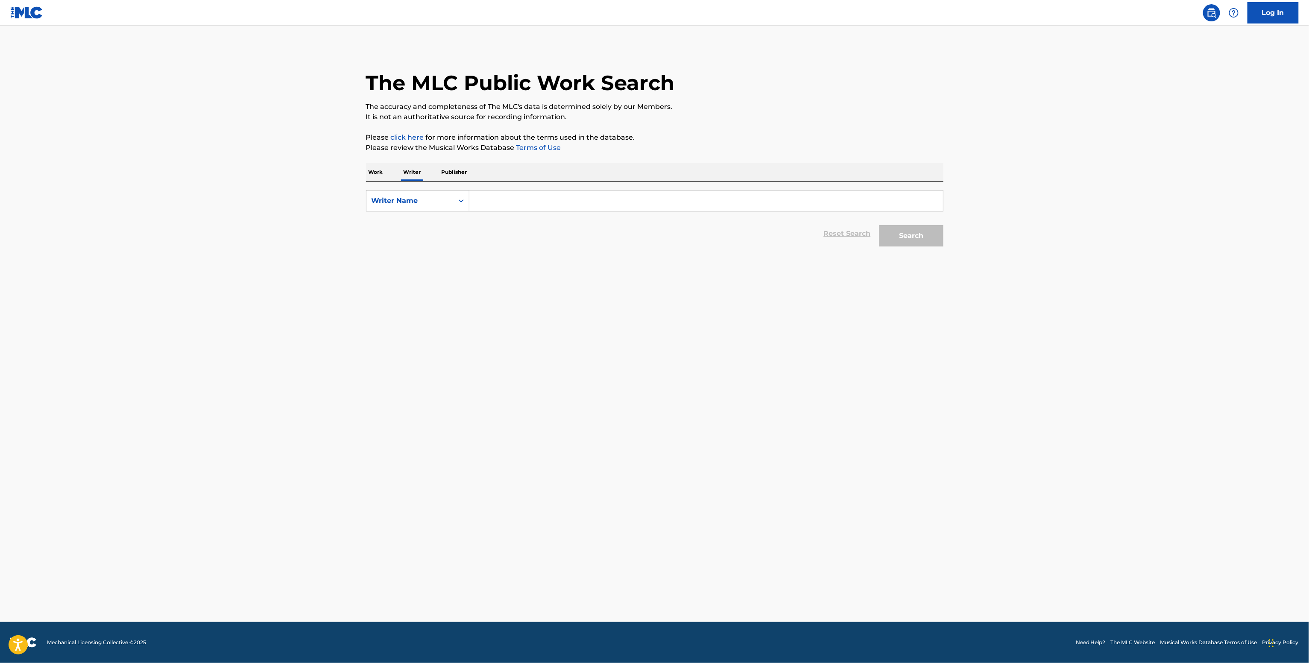
click at [486, 199] on input "Search Form" at bounding box center [706, 201] width 474 height 21
paste input "Josiah Funderbunk"
click at [936, 229] on button "Search" at bounding box center [912, 235] width 64 height 21
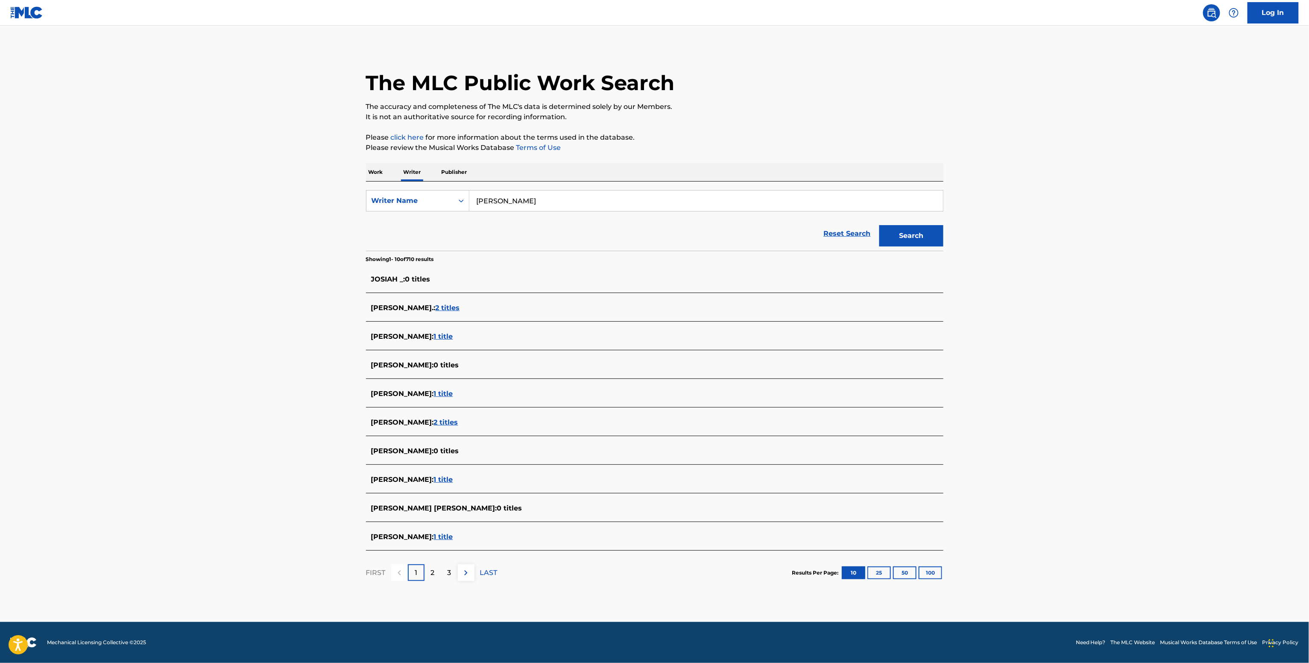
drag, startPoint x: 559, startPoint y: 201, endPoint x: 384, endPoint y: 188, distance: 175.2
click at [384, 188] on div "SearchWithCriteria9c6255f2-7bcd-455b-99e0-035dde137ec9 Writer Name Josiah Funde…" at bounding box center [655, 216] width 578 height 69
paste input "Rowe"
drag, startPoint x: 519, startPoint y: 196, endPoint x: 411, endPoint y: 182, distance: 108.0
click at [413, 184] on div "SearchWithCriteria9c6255f2-7bcd-455b-99e0-035dde137ec9 Writer Name Rowe Reset S…" at bounding box center [655, 216] width 578 height 69
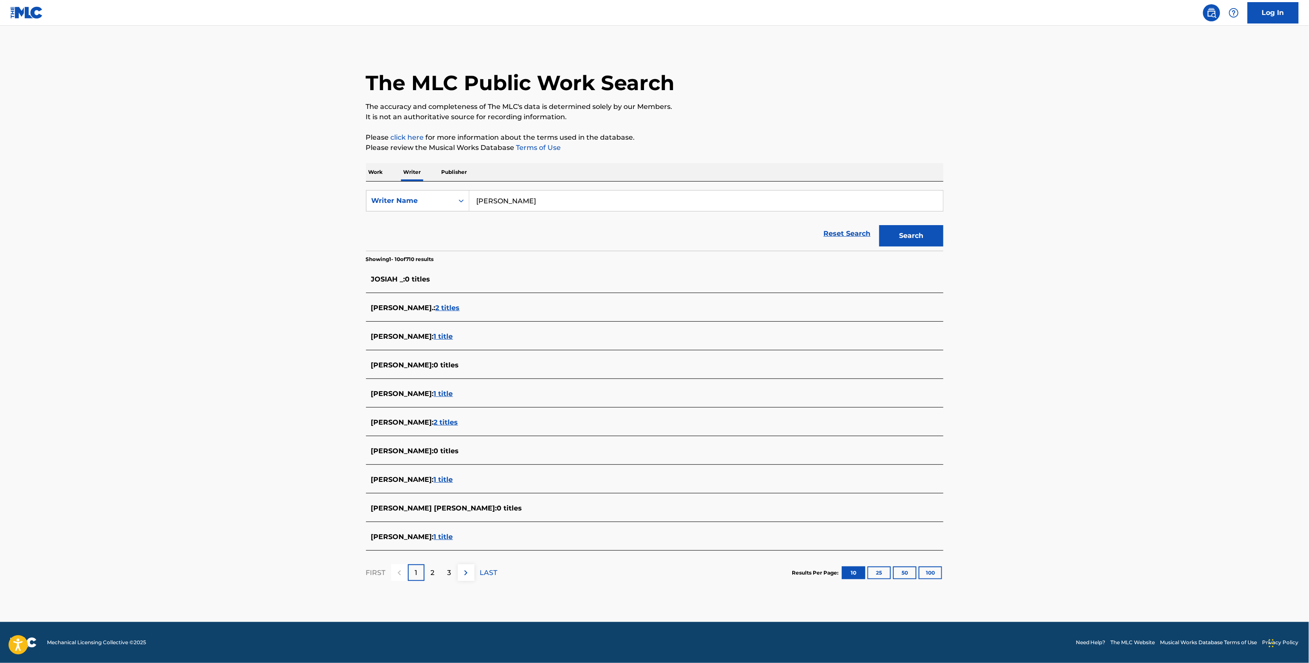
click at [490, 205] on input "Rowe" at bounding box center [706, 201] width 474 height 21
paste input "Zac"
type input "Zac Rowe"
click at [896, 245] on button "Search" at bounding box center [912, 235] width 64 height 21
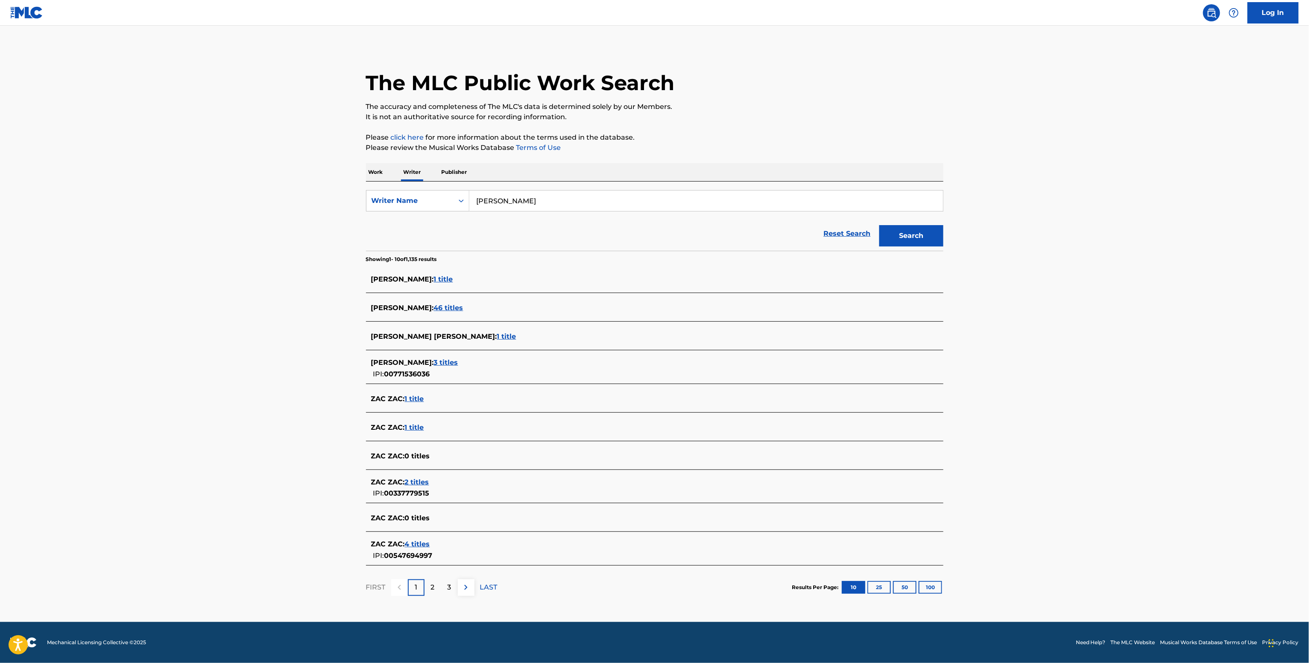
click at [408, 368] on div "IPI: 00771536036" at bounding box center [396, 374] width 51 height 12
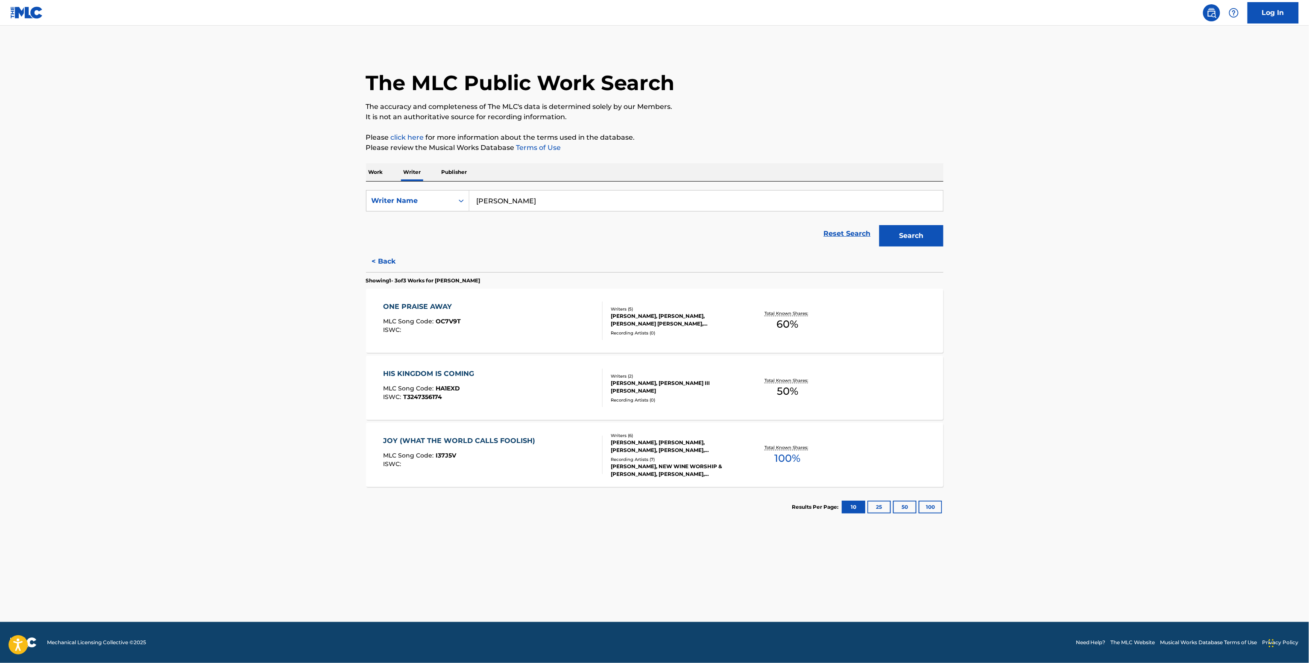
click at [722, 452] on div "LUKE SOLOMAN, JESSIE HARRIS, ZAC ROWE, DAVID MOORE, MATTHEW HARRIS, MARTIN JAME…" at bounding box center [675, 446] width 129 height 15
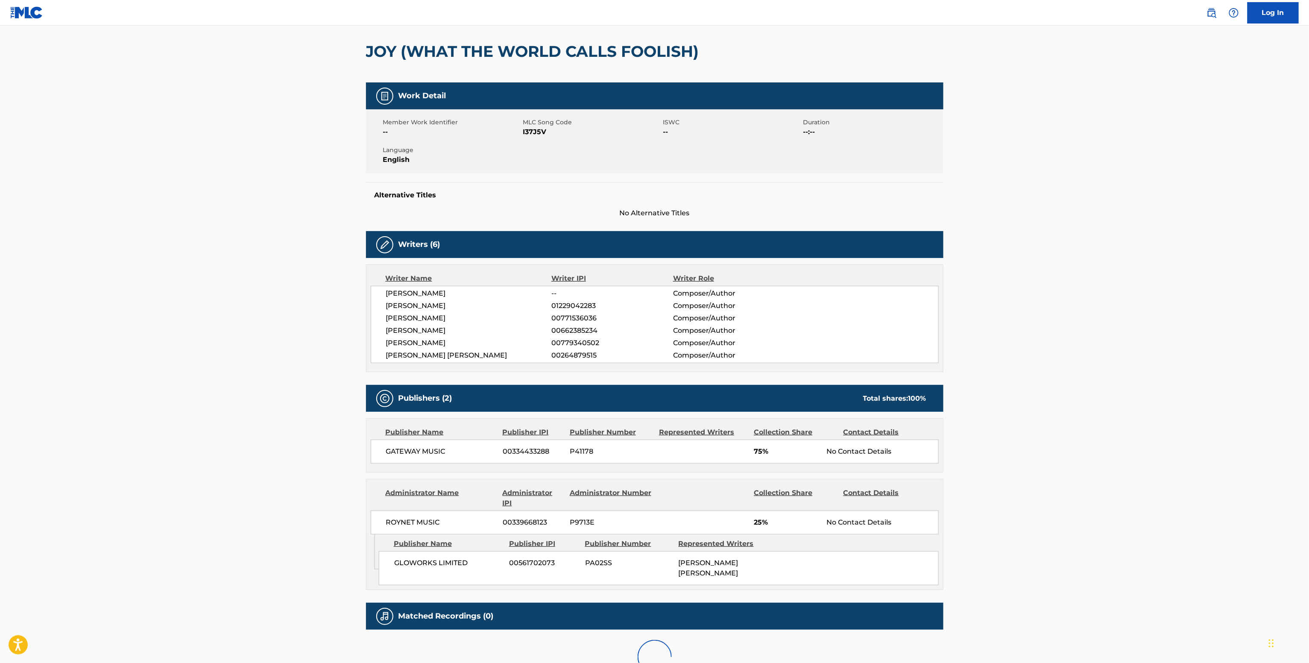
scroll to position [140, 0]
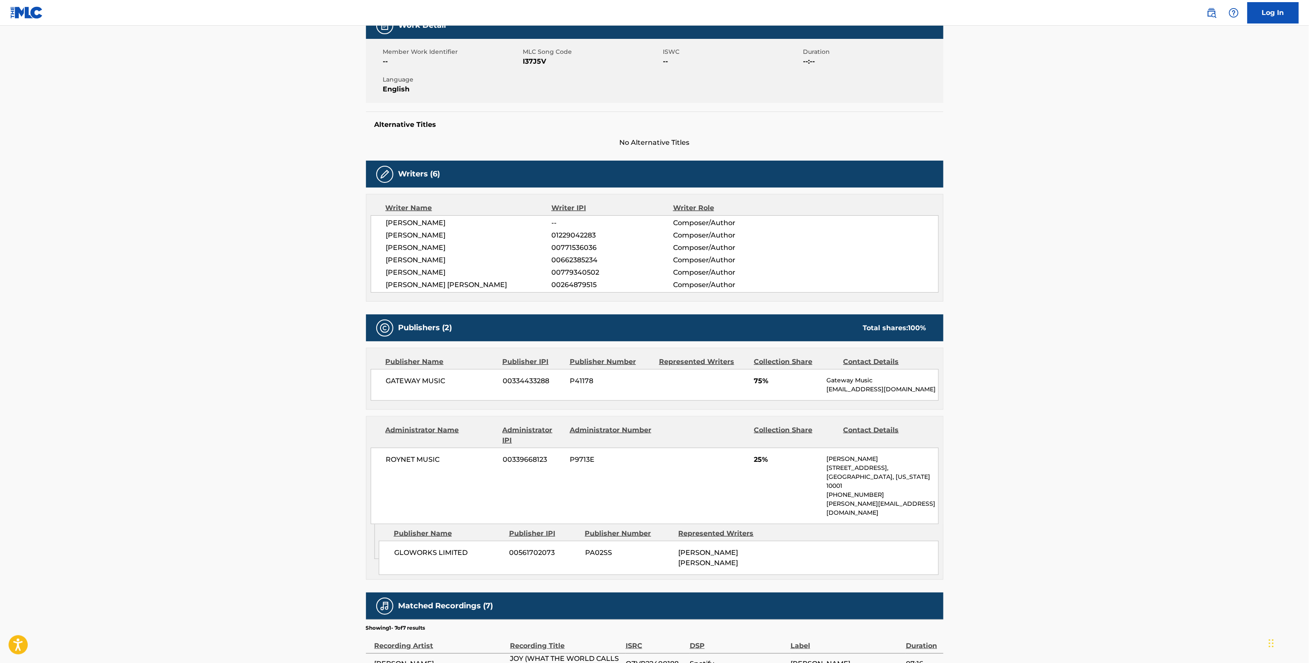
click at [572, 245] on span "00771536036" at bounding box center [611, 248] width 121 height 10
copy span "00771536036"
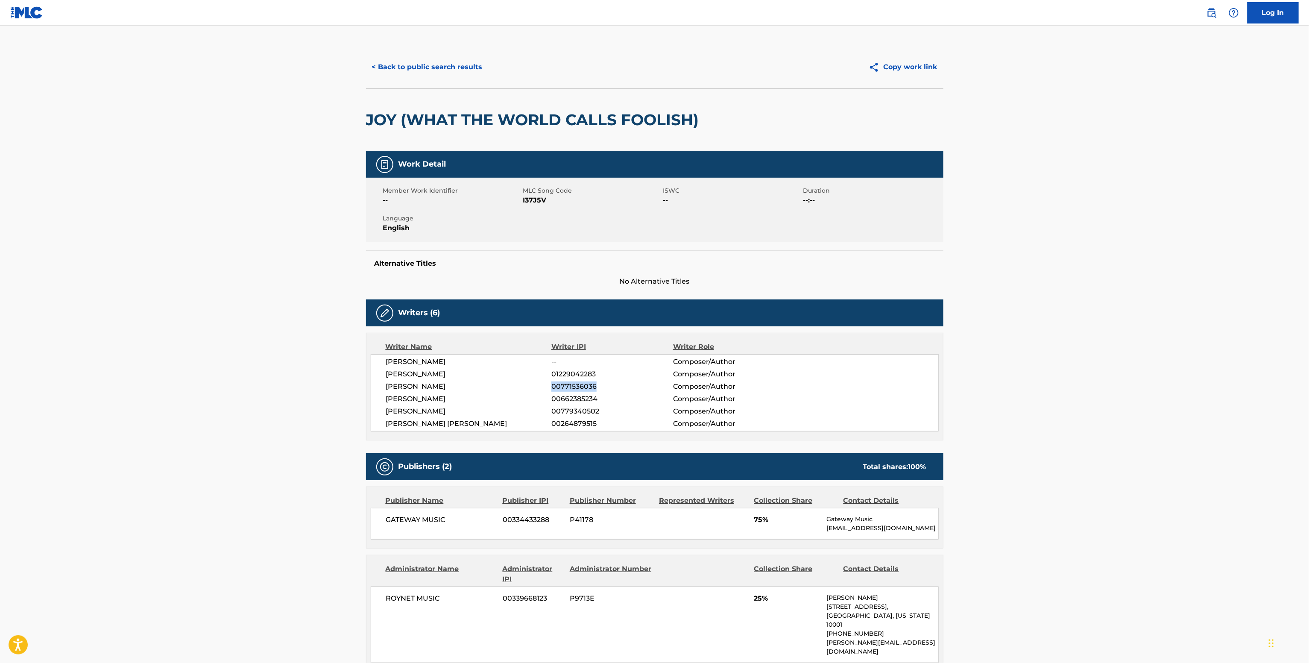
scroll to position [0, 0]
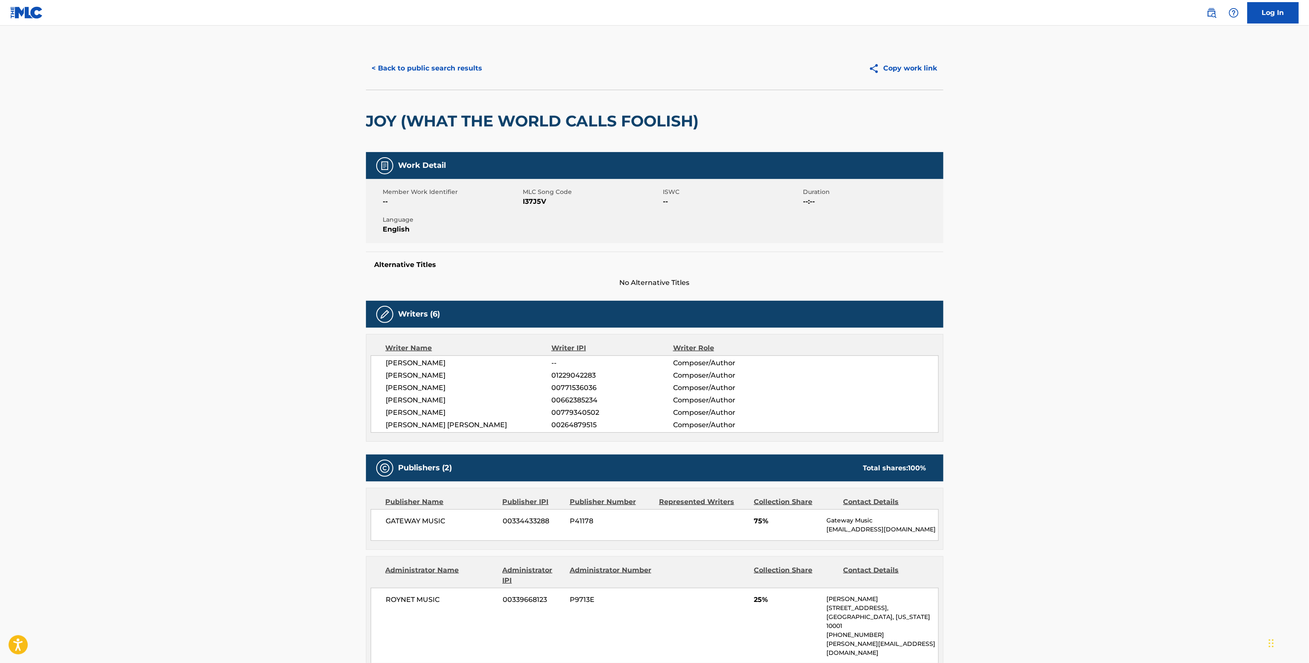
click at [530, 204] on span "I37J5V" at bounding box center [592, 201] width 138 height 10
copy span "I37J5V"
click at [431, 66] on button "< Back to public search results" at bounding box center [427, 68] width 123 height 21
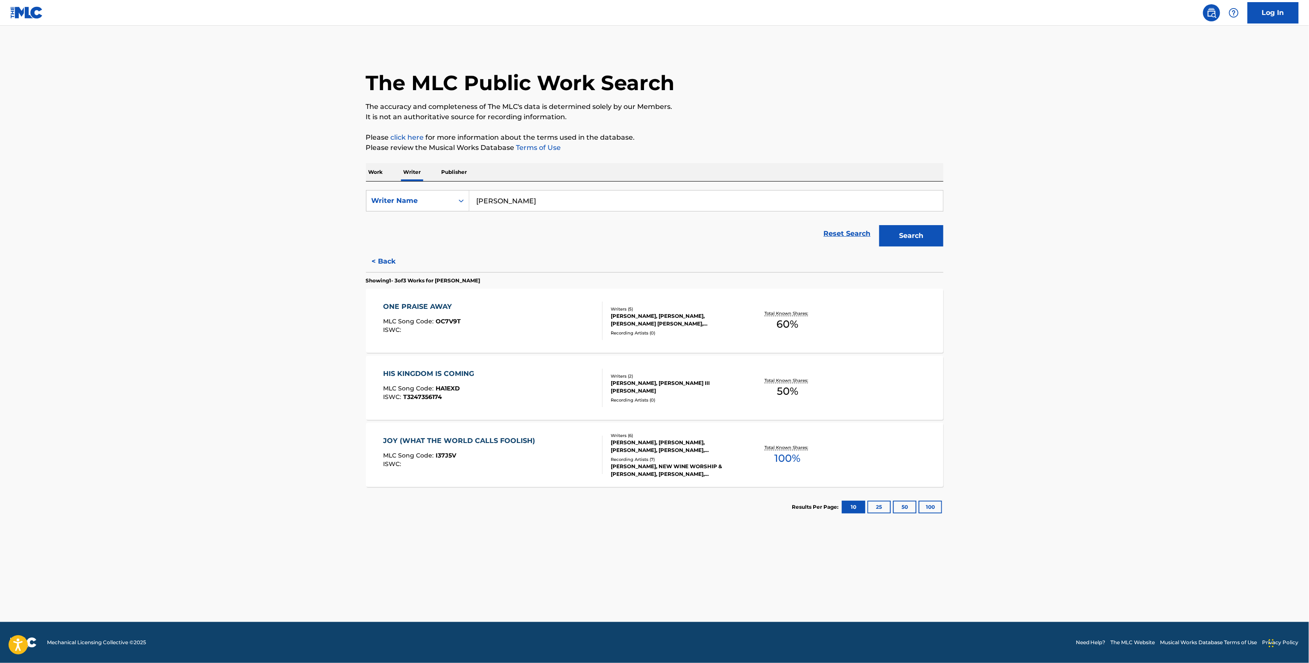
click at [677, 384] on div "ZAC ROWE, CHARLES HENRY III BENTLEY" at bounding box center [675, 386] width 129 height 15
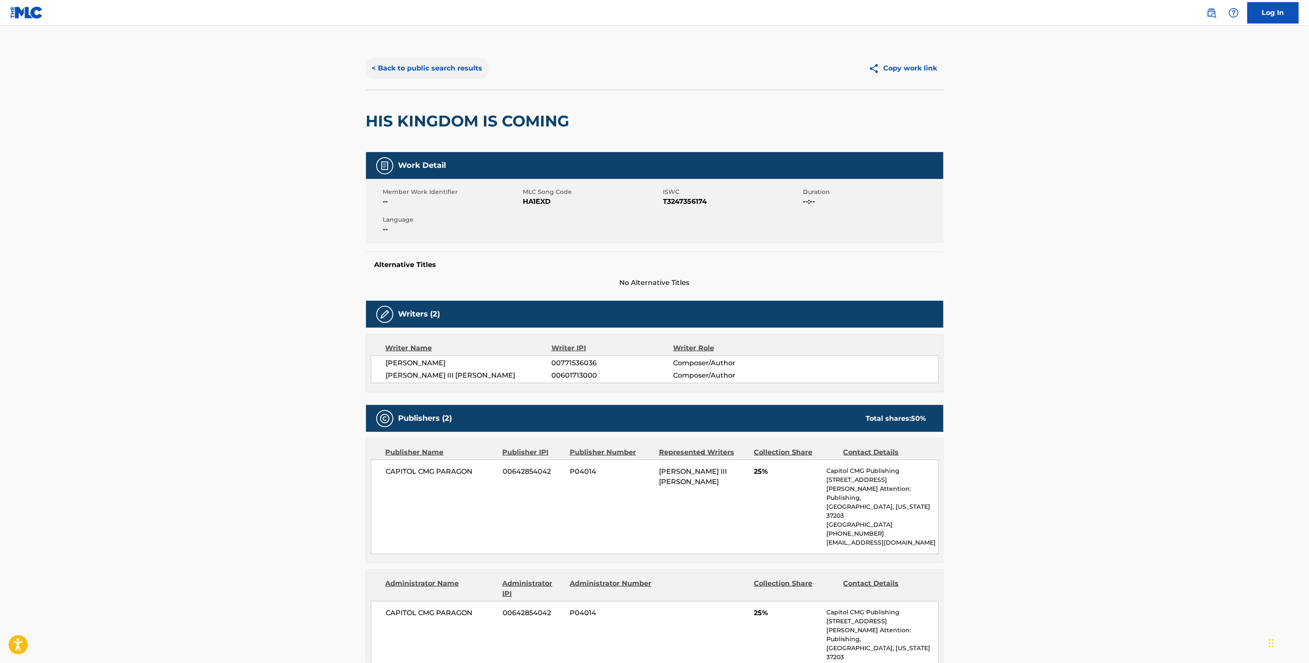
click at [445, 77] on button "< Back to public search results" at bounding box center [427, 68] width 123 height 21
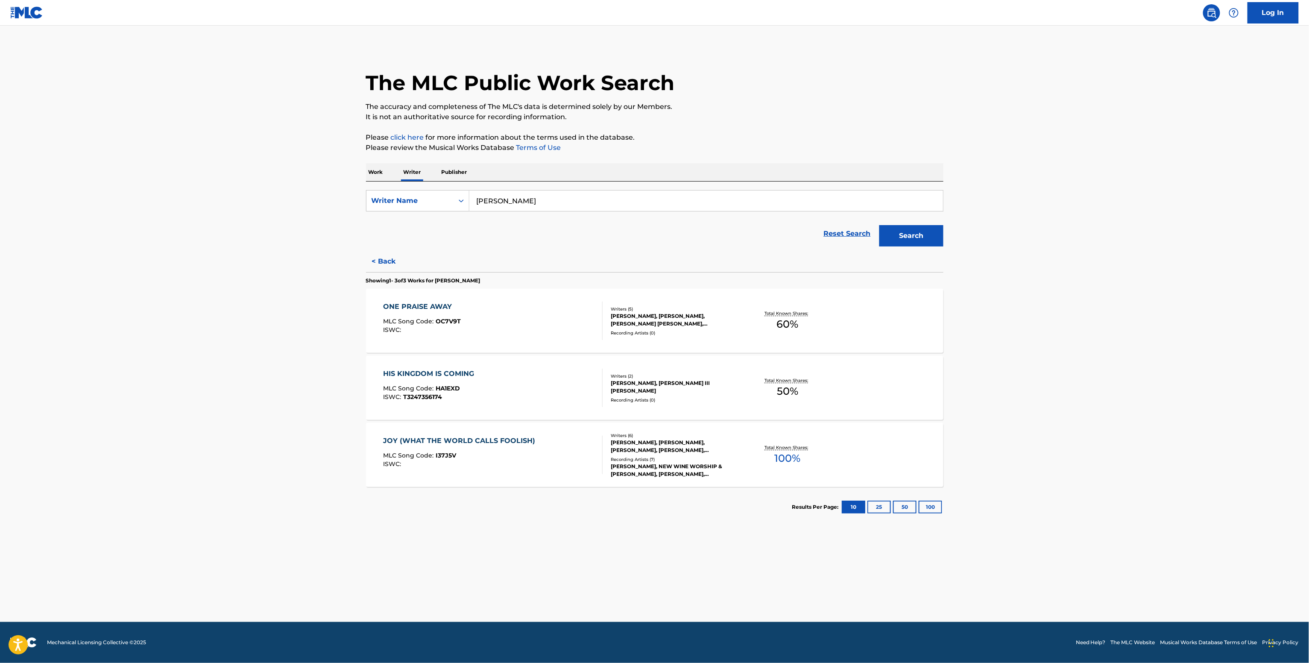
click at [675, 317] on div "LAUREN MWONGA, ZAC ROWE, TAYLOR TREY AGAN, PATRICK SMITH, DAVID E MOFFITT" at bounding box center [675, 319] width 129 height 15
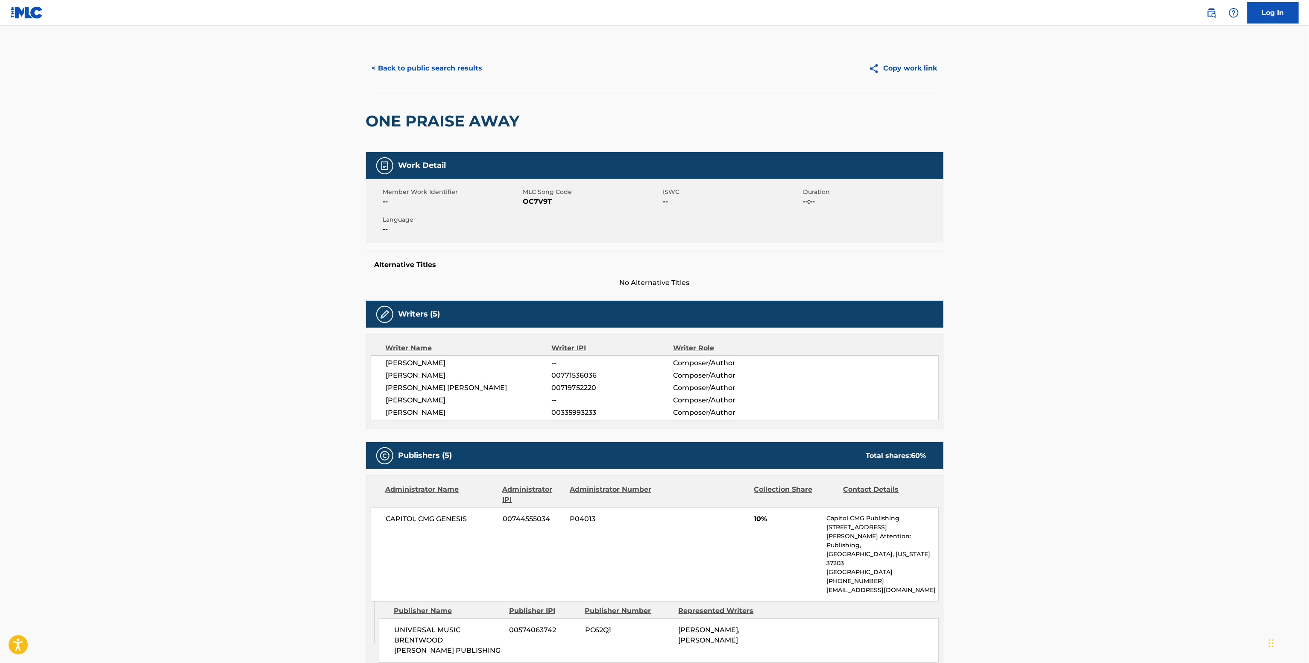
click at [455, 90] on div "ONE PRAISE AWAY" at bounding box center [655, 121] width 578 height 62
click at [454, 67] on button "< Back to public search results" at bounding box center [427, 68] width 123 height 21
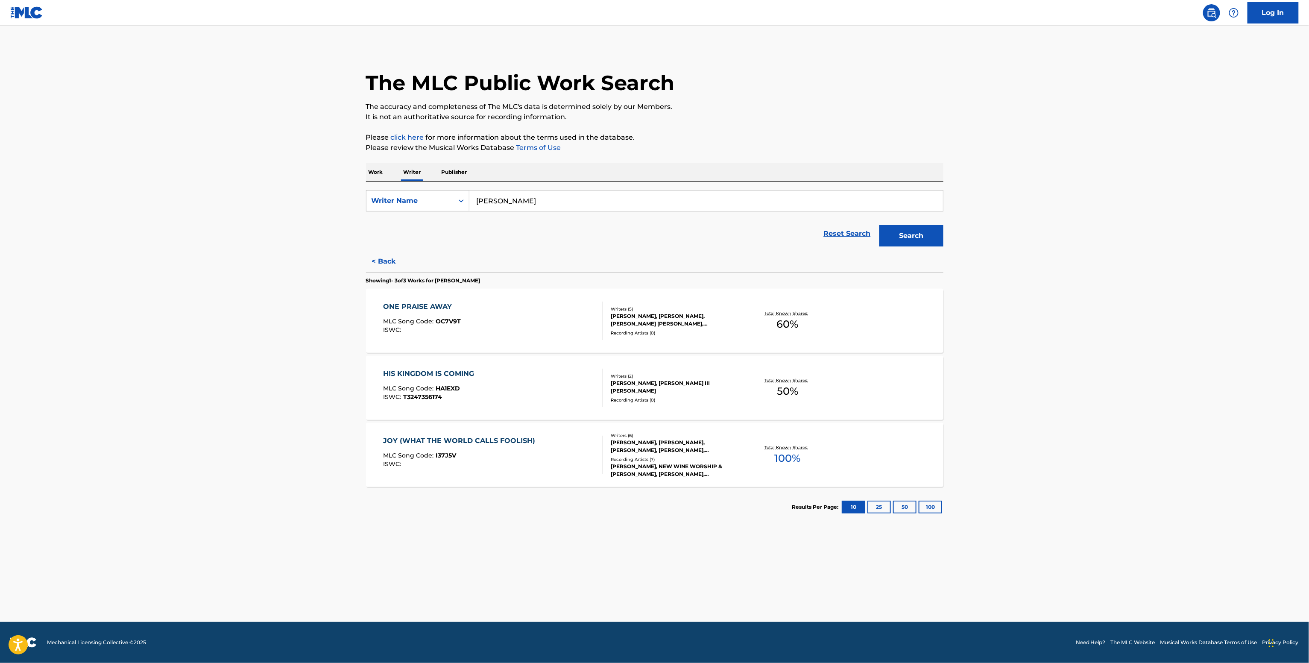
click at [651, 452] on div "LUKE SOLOMAN, JESSIE HARRIS, ZAC ROWE, DAVID MOORE, MATTHEW HARRIS, MARTIN JAME…" at bounding box center [675, 446] width 129 height 15
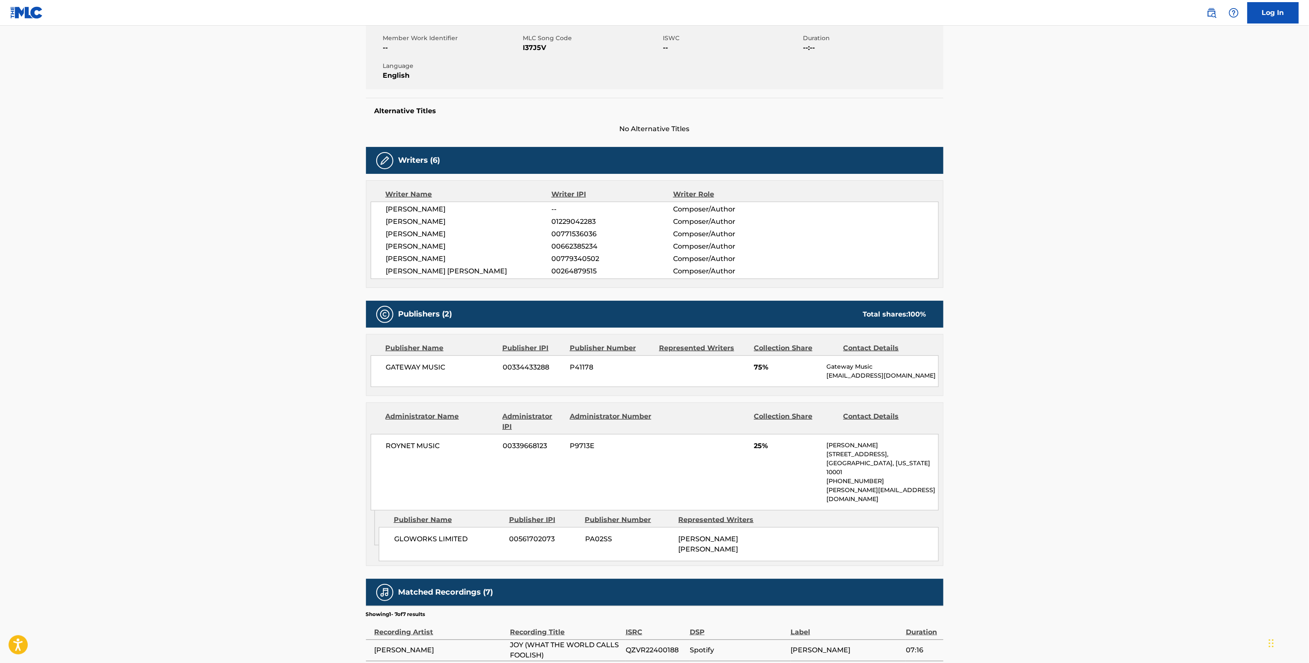
scroll to position [171, 0]
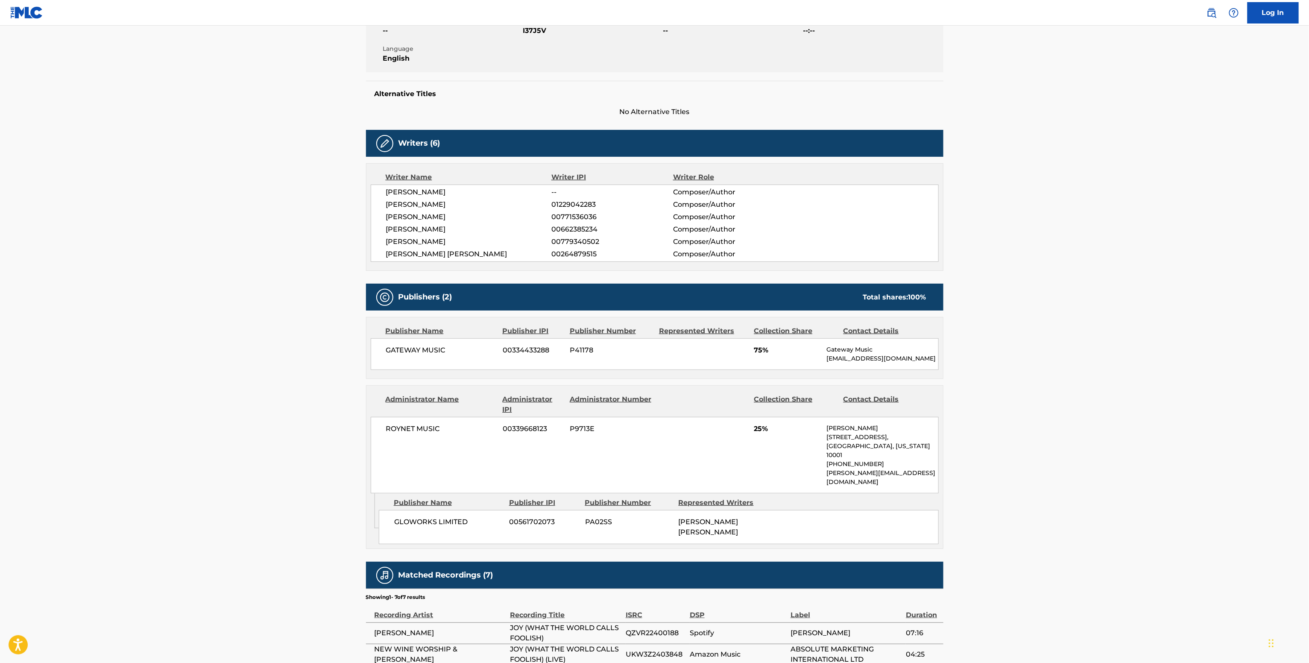
click at [405, 332] on div "Publisher Name" at bounding box center [441, 331] width 111 height 10
click at [417, 360] on div "GATEWAY MUSIC 00334433288 P41178 75% Gateway Music info@raymondscott.net" at bounding box center [655, 354] width 568 height 32
copy div "GATEWAY MUSIC"
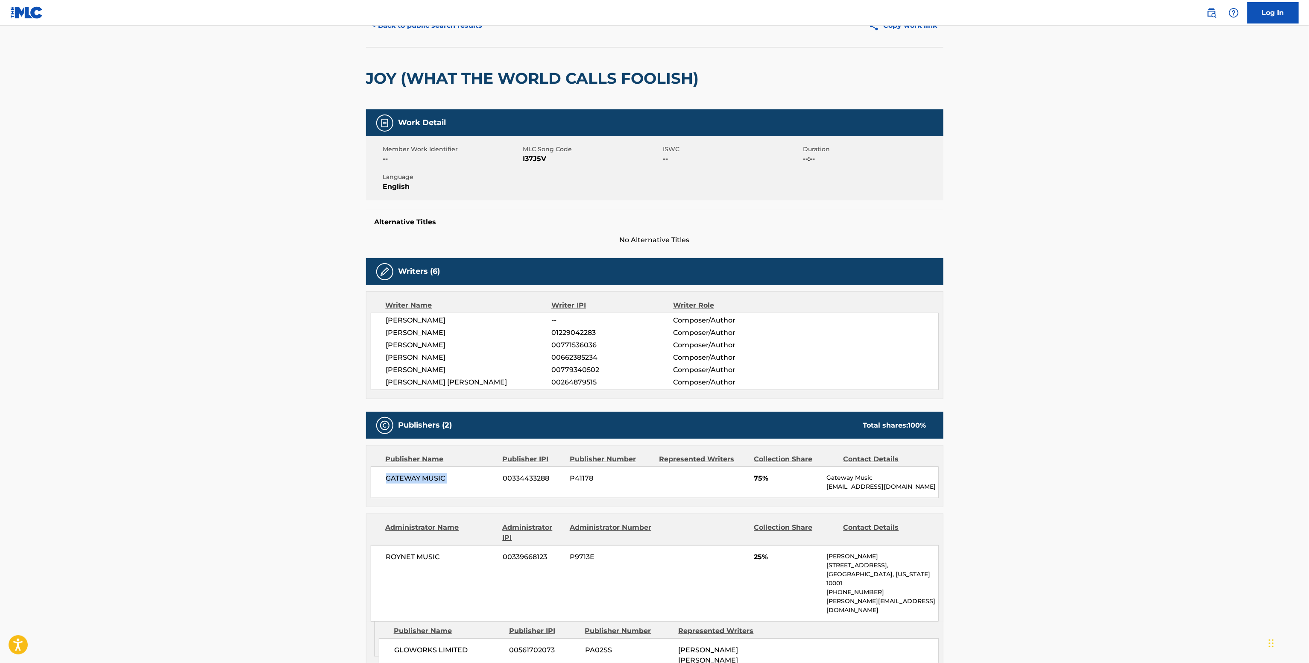
scroll to position [0, 0]
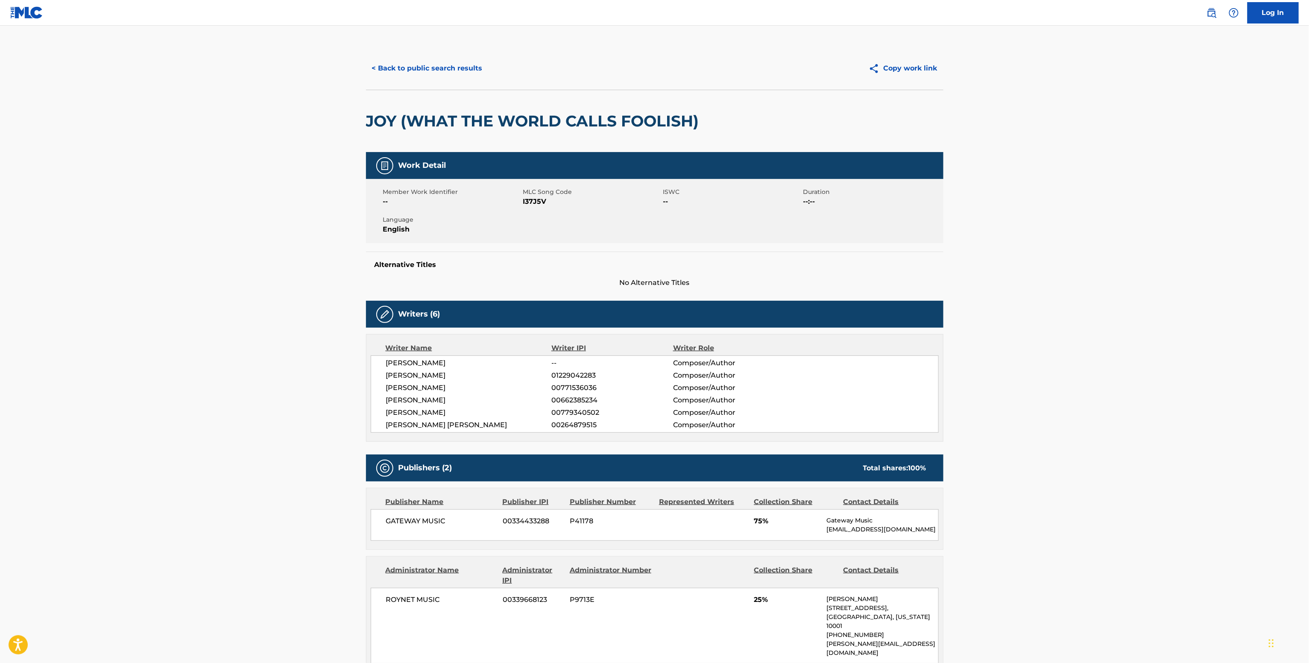
click at [534, 202] on span "I37J5V" at bounding box center [592, 201] width 138 height 10
copy span "I37J5V"
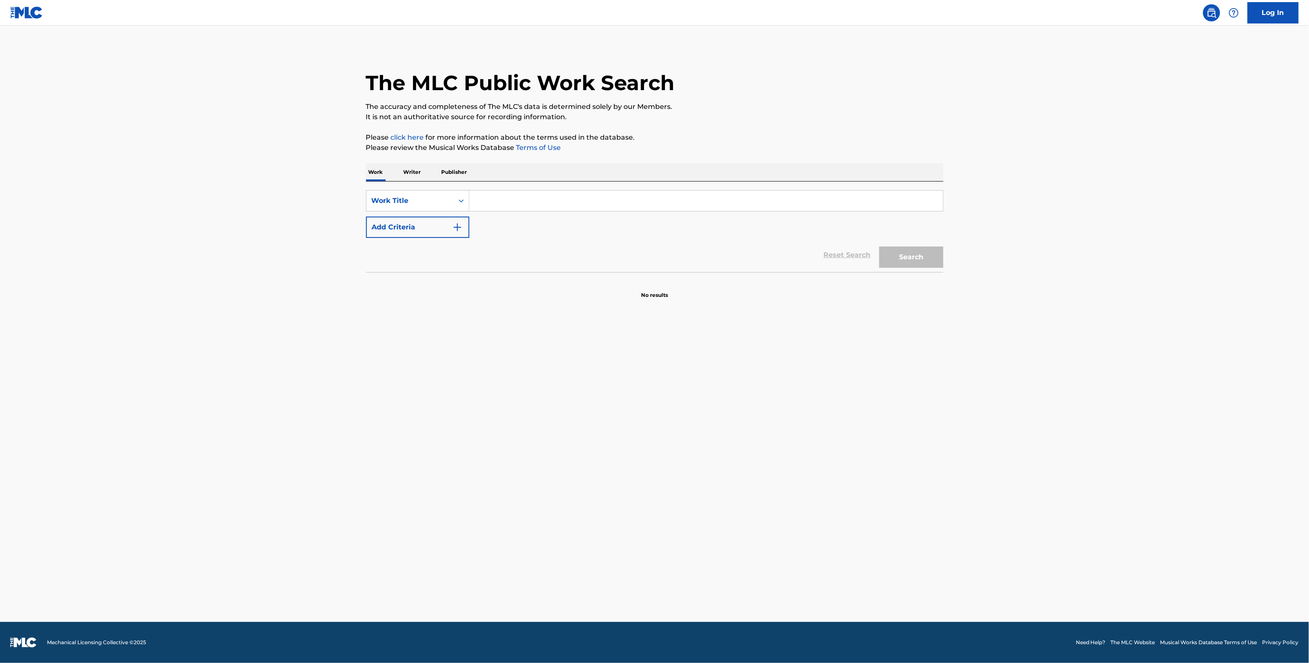
drag, startPoint x: 605, startPoint y: 245, endPoint x: 541, endPoint y: 198, distance: 78.9
click at [601, 244] on div "Reset Search Search" at bounding box center [655, 255] width 578 height 34
click at [523, 202] on input "Search Form" at bounding box center [706, 201] width 474 height 21
paste input "Que Vergüenza Con La Gente Abraham Vazquez"
type input "Que Vergüenza Con La Gente Abraham Vazquez"
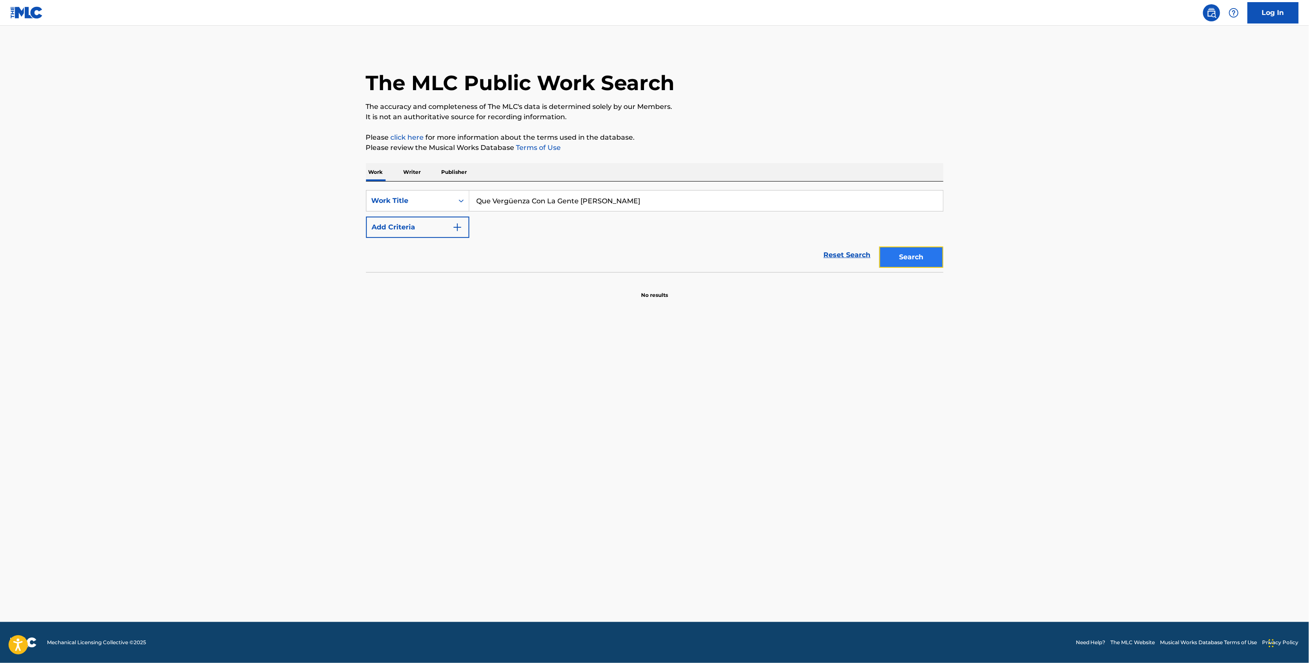
click at [894, 249] on button "Search" at bounding box center [912, 256] width 64 height 21
paste input "La [PERSON_NAME] De Piedras Negras Comando Exclusivo"
type input "La [PERSON_NAME] De Piedras Negras Comando Exclusivo"
click at [439, 231] on button "Add Criteria" at bounding box center [417, 227] width 103 height 21
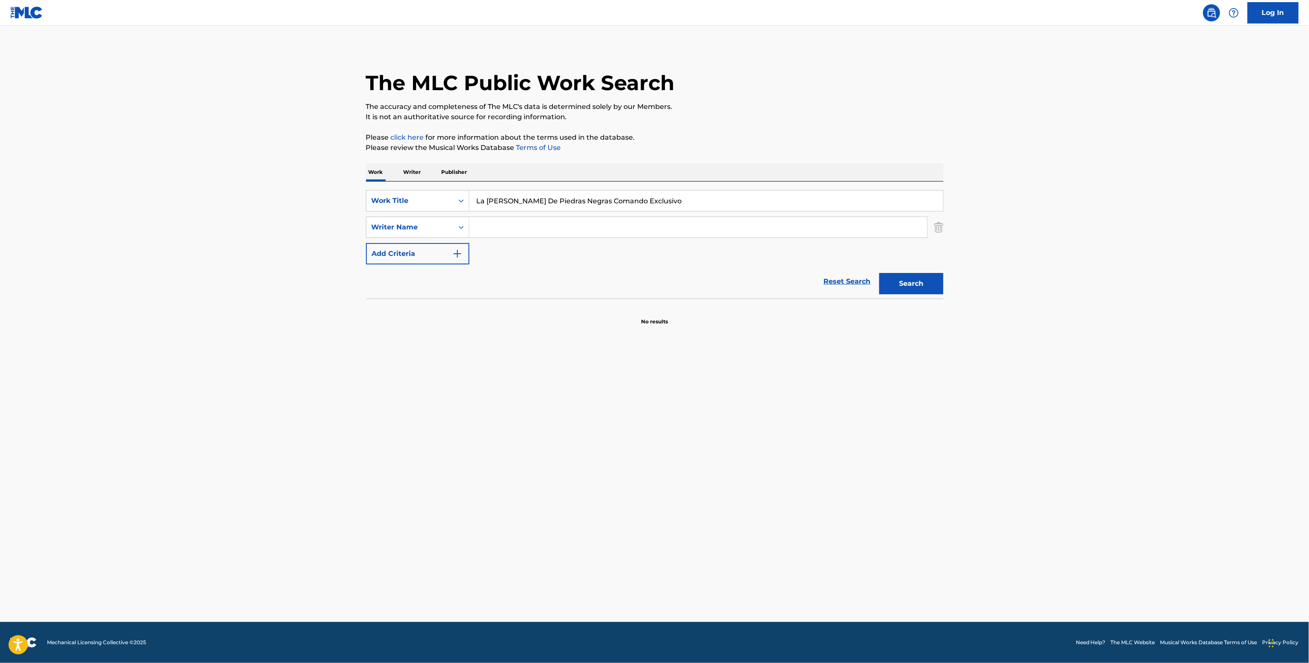
click at [485, 237] on input "Search Form" at bounding box center [698, 227] width 458 height 21
click at [496, 246] on div "SearchWithCriteriab62a196e-21e3-49c0-9095-29946ffa3a59 Work Title La [PERSON_NA…" at bounding box center [655, 227] width 578 height 74
click at [494, 230] on input "Search Form" at bounding box center [698, 227] width 458 height 21
paste input "[PERSON_NAME]"
type input "[PERSON_NAME]"
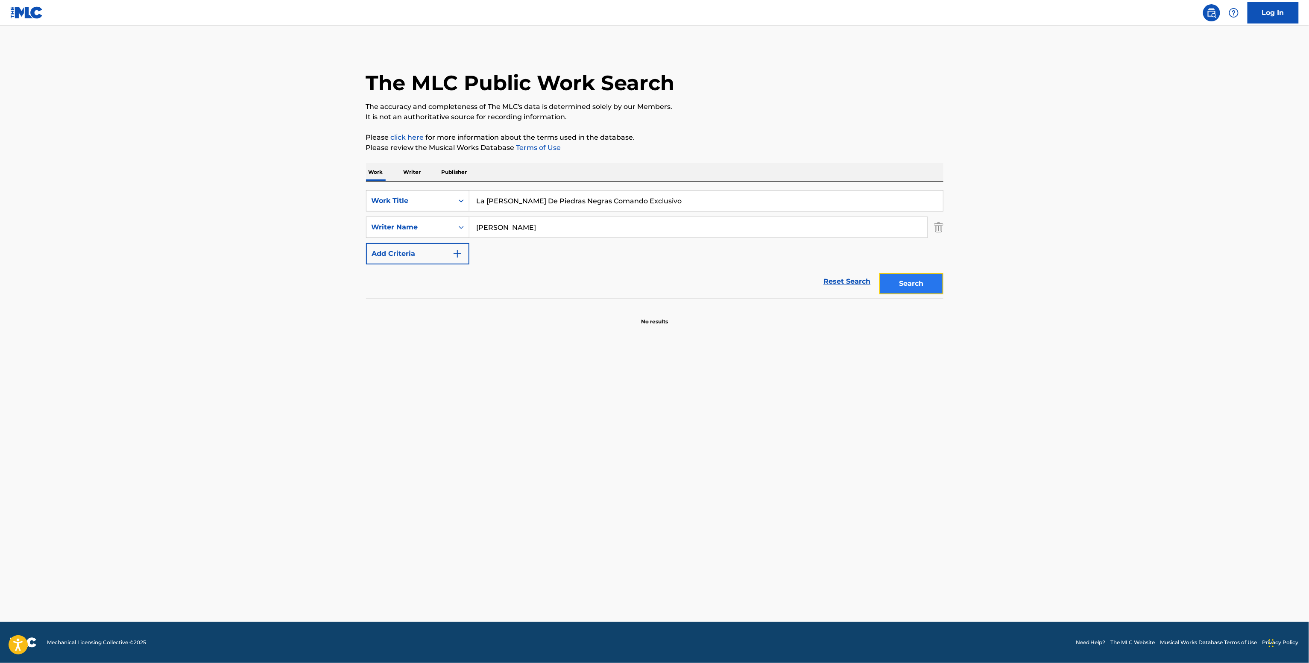
click at [889, 273] on button "Search" at bounding box center [912, 283] width 64 height 21
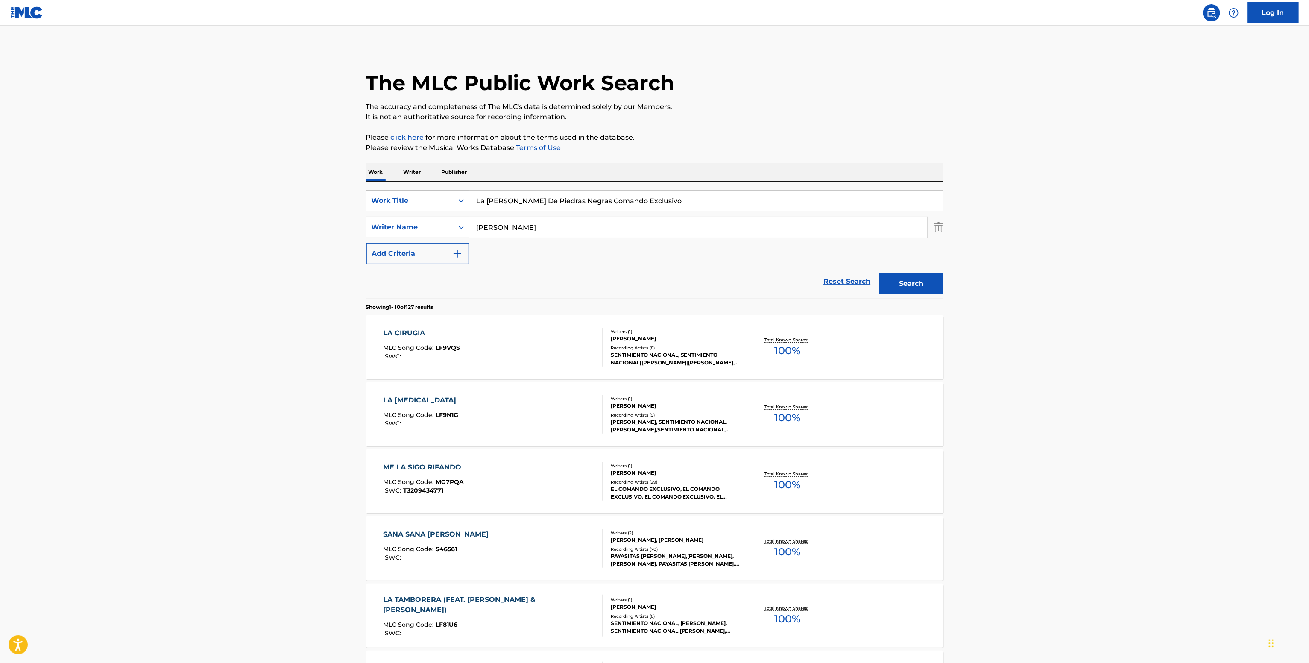
click at [658, 349] on div "Recording Artists ( 8 )" at bounding box center [675, 348] width 129 height 6
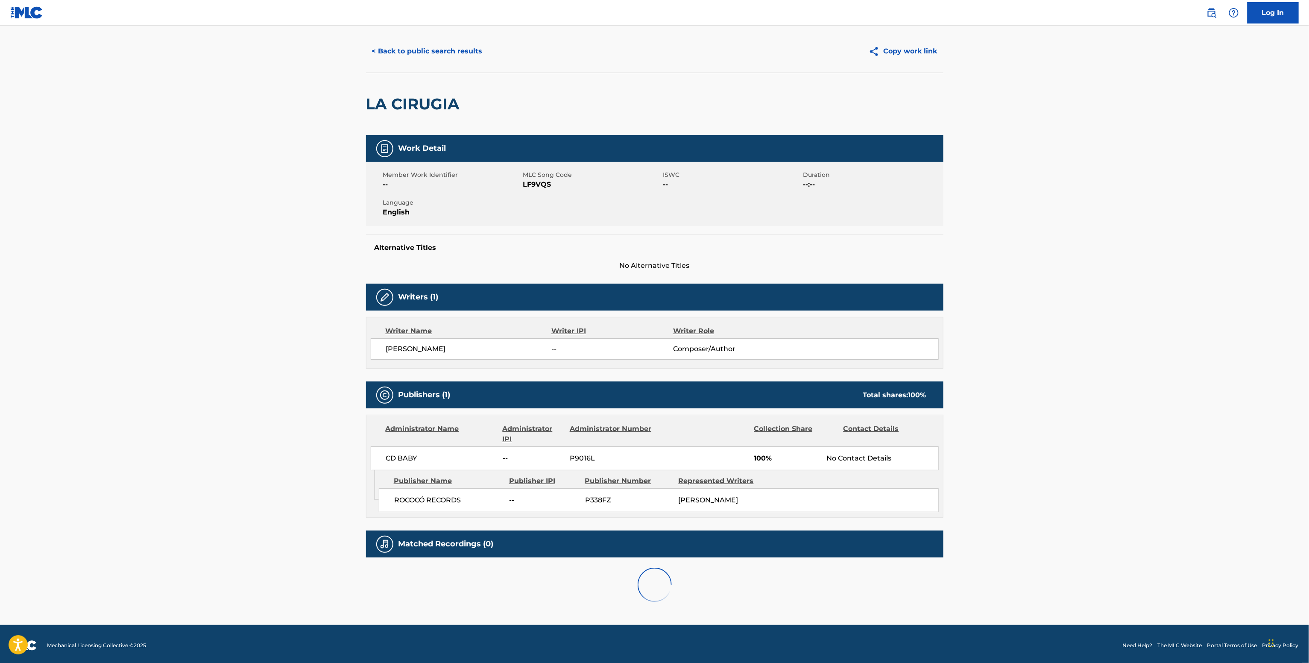
scroll to position [22, 0]
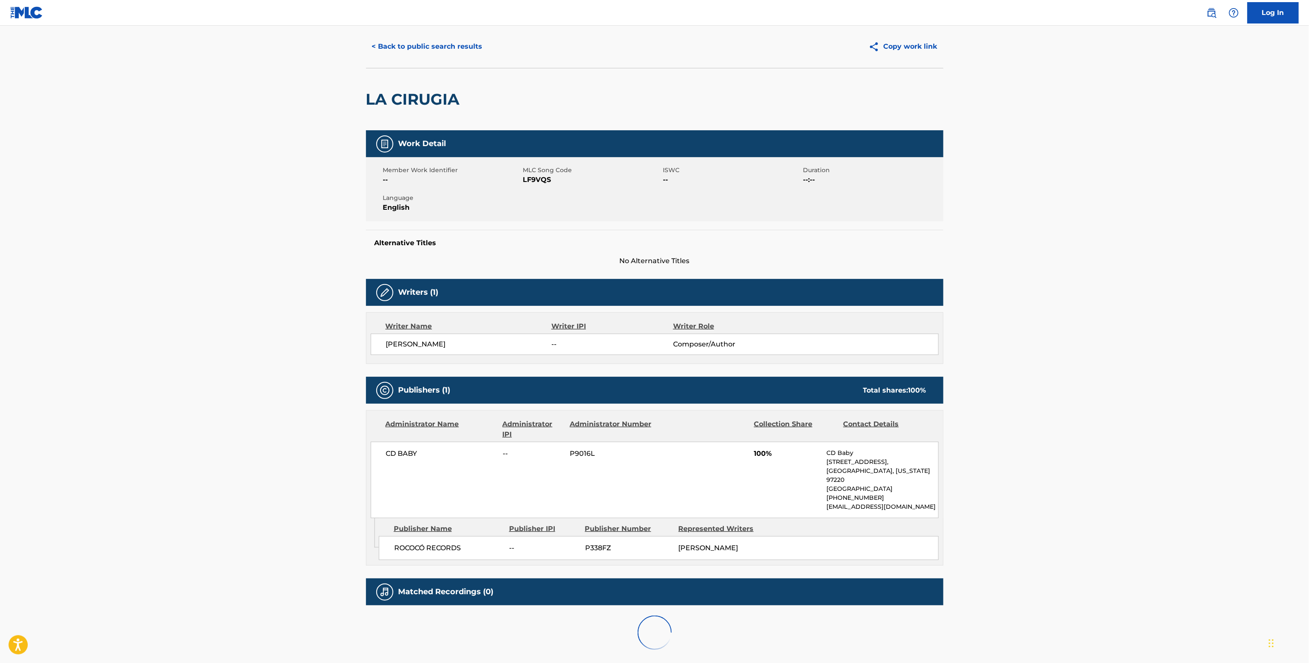
click at [403, 446] on div "CD BABY -- P9016L 100% CD Baby [STREET_ADDRESS][US_STATE] [PHONE_NUMBER] [EMAIL…" at bounding box center [655, 480] width 568 height 76
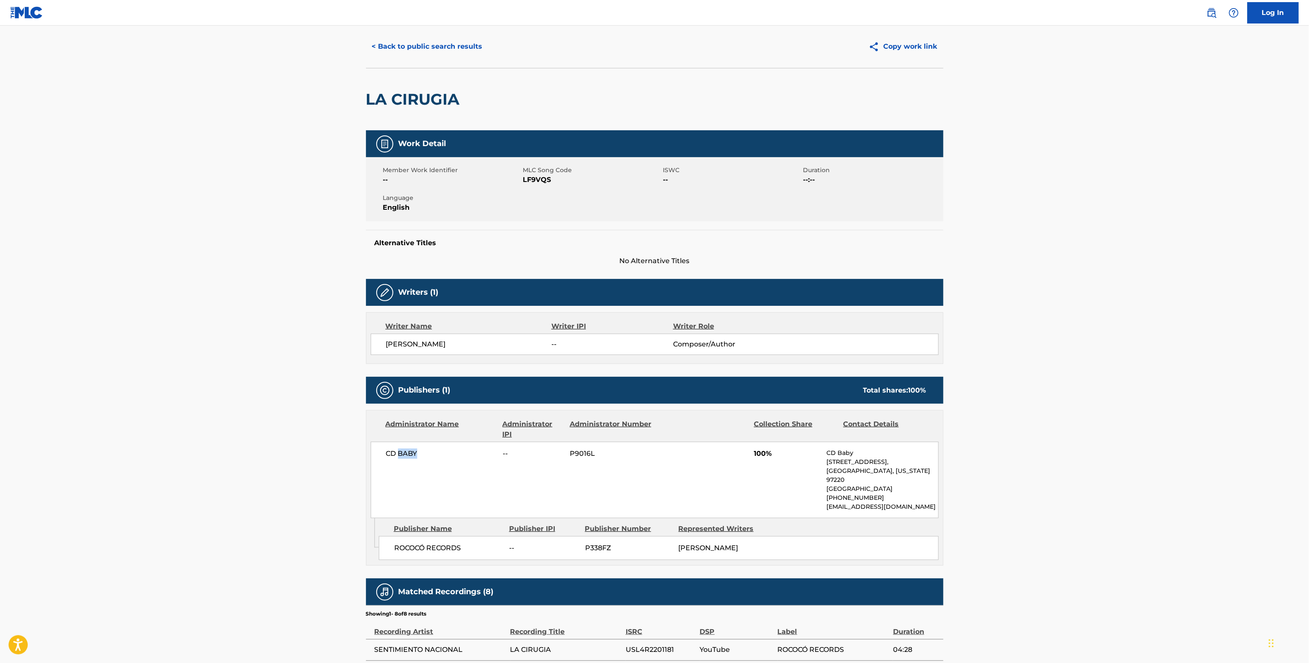
click at [403, 446] on div "CD BABY -- P9016L 100% CD Baby [STREET_ADDRESS][US_STATE] [PHONE_NUMBER] [EMAIL…" at bounding box center [655, 480] width 568 height 76
copy div "CD BABY"
click at [538, 179] on span "LF9VQS" at bounding box center [592, 180] width 138 height 10
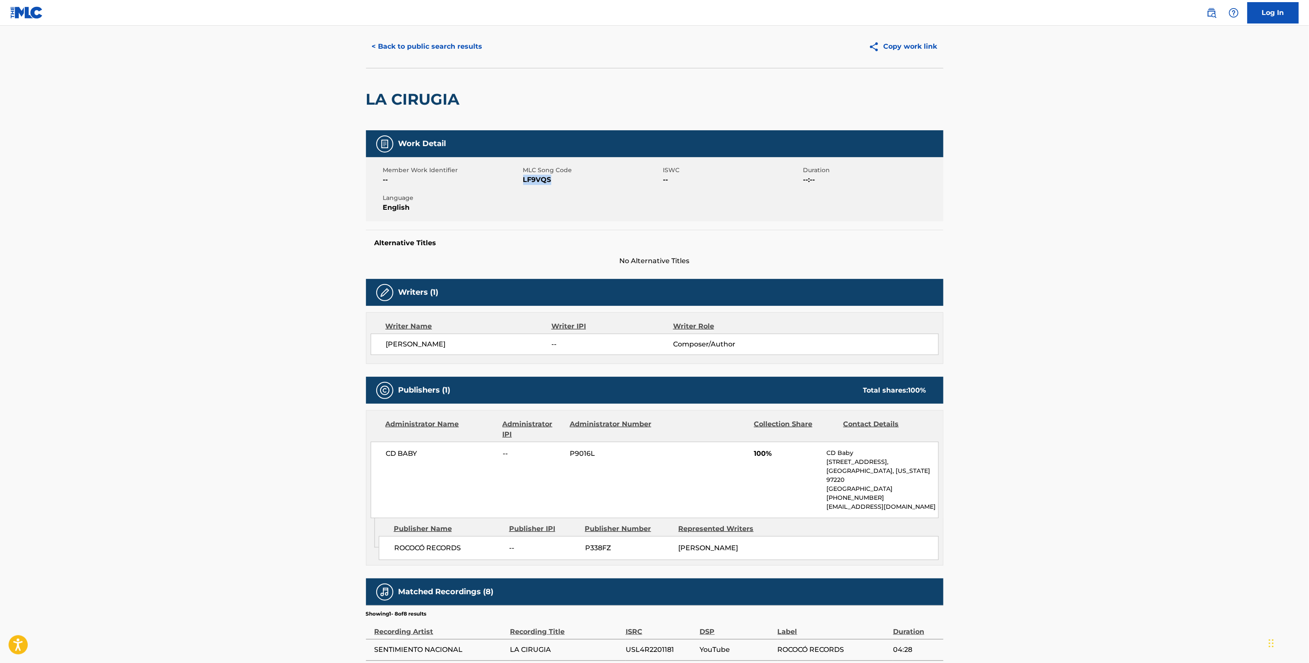
copy span "LF9VQS"
